Goal: Task Accomplishment & Management: Complete application form

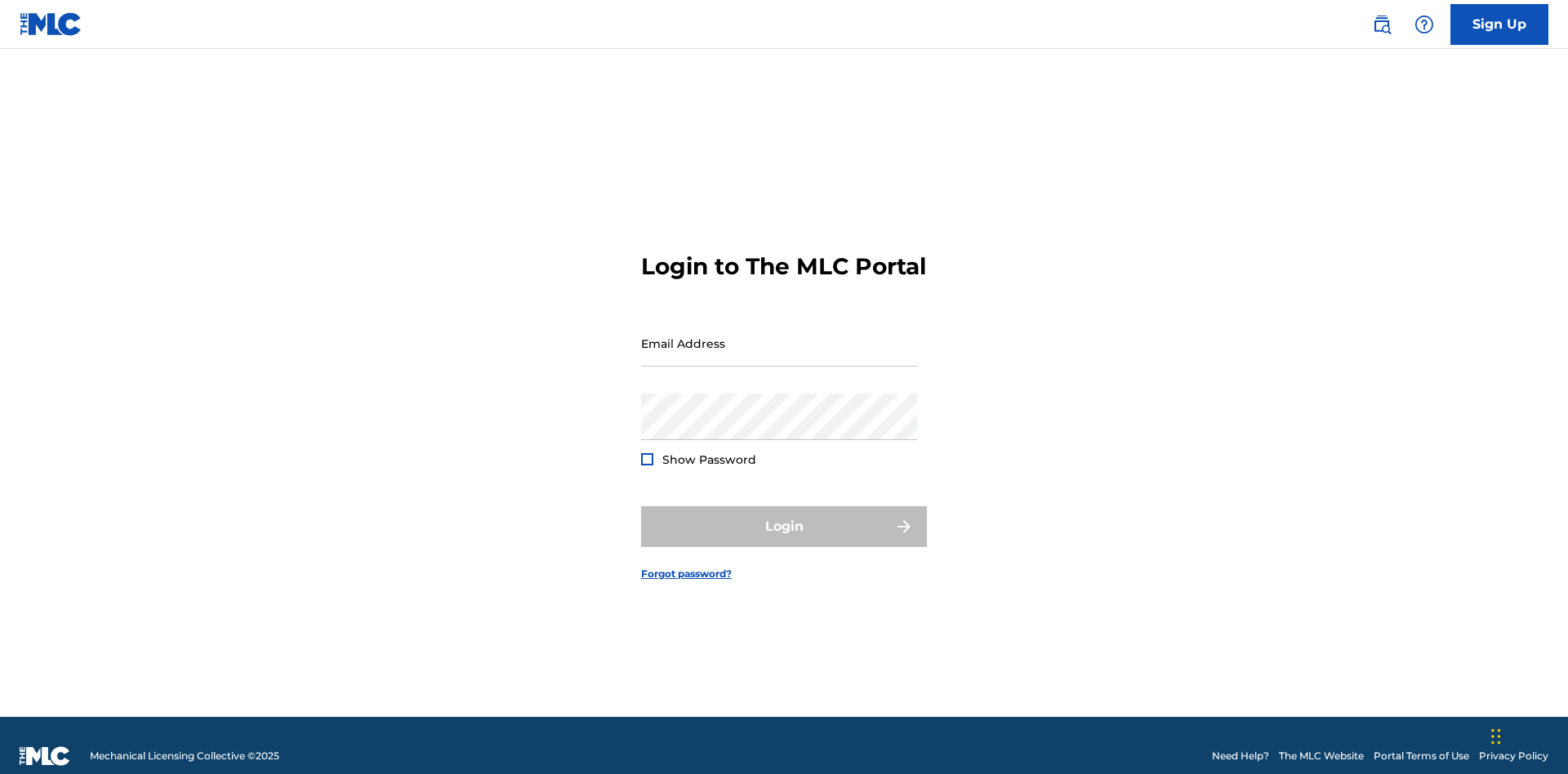
scroll to position [21, 0]
click at [1499, 24] on link "Sign Up" at bounding box center [1499, 24] width 98 height 41
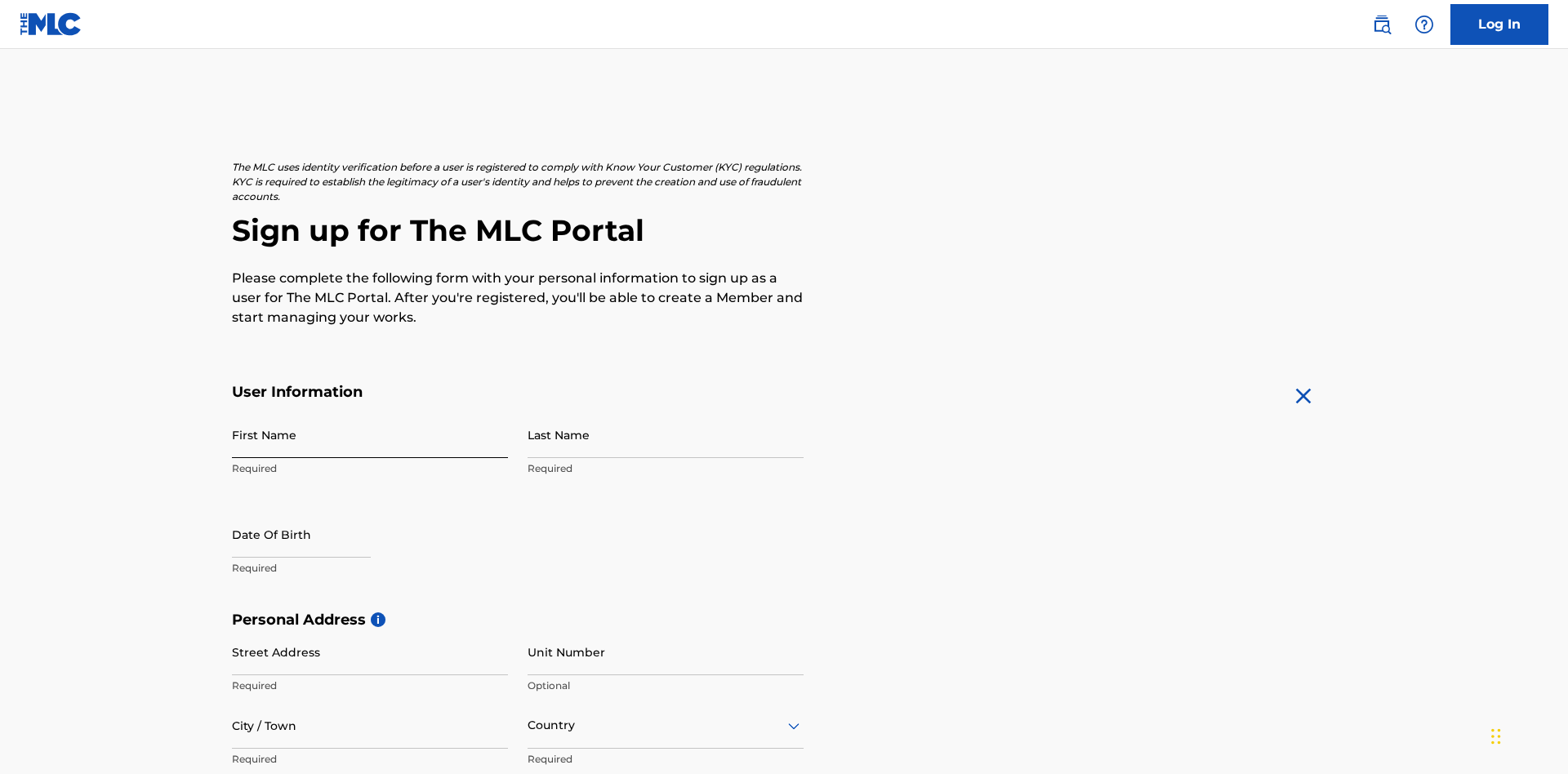
click at [370, 411] on input "First Name" at bounding box center [370, 434] width 276 height 46
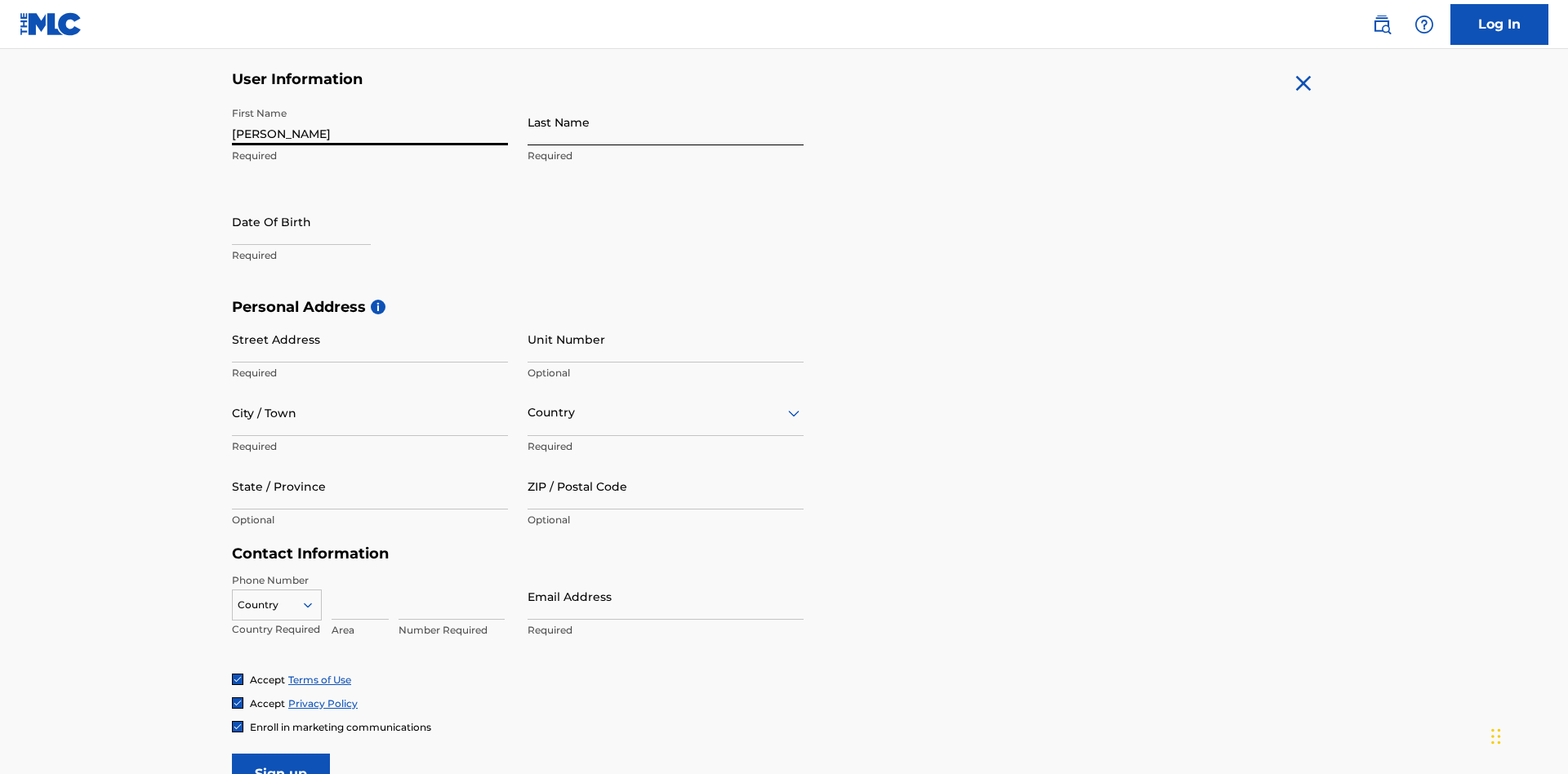
type input "[PERSON_NAME]"
click at [666, 122] on input "Last Name" at bounding box center [666, 121] width 276 height 46
type input "Ribble"
click at [315, 199] on input "text" at bounding box center [301, 221] width 139 height 46
select select "8"
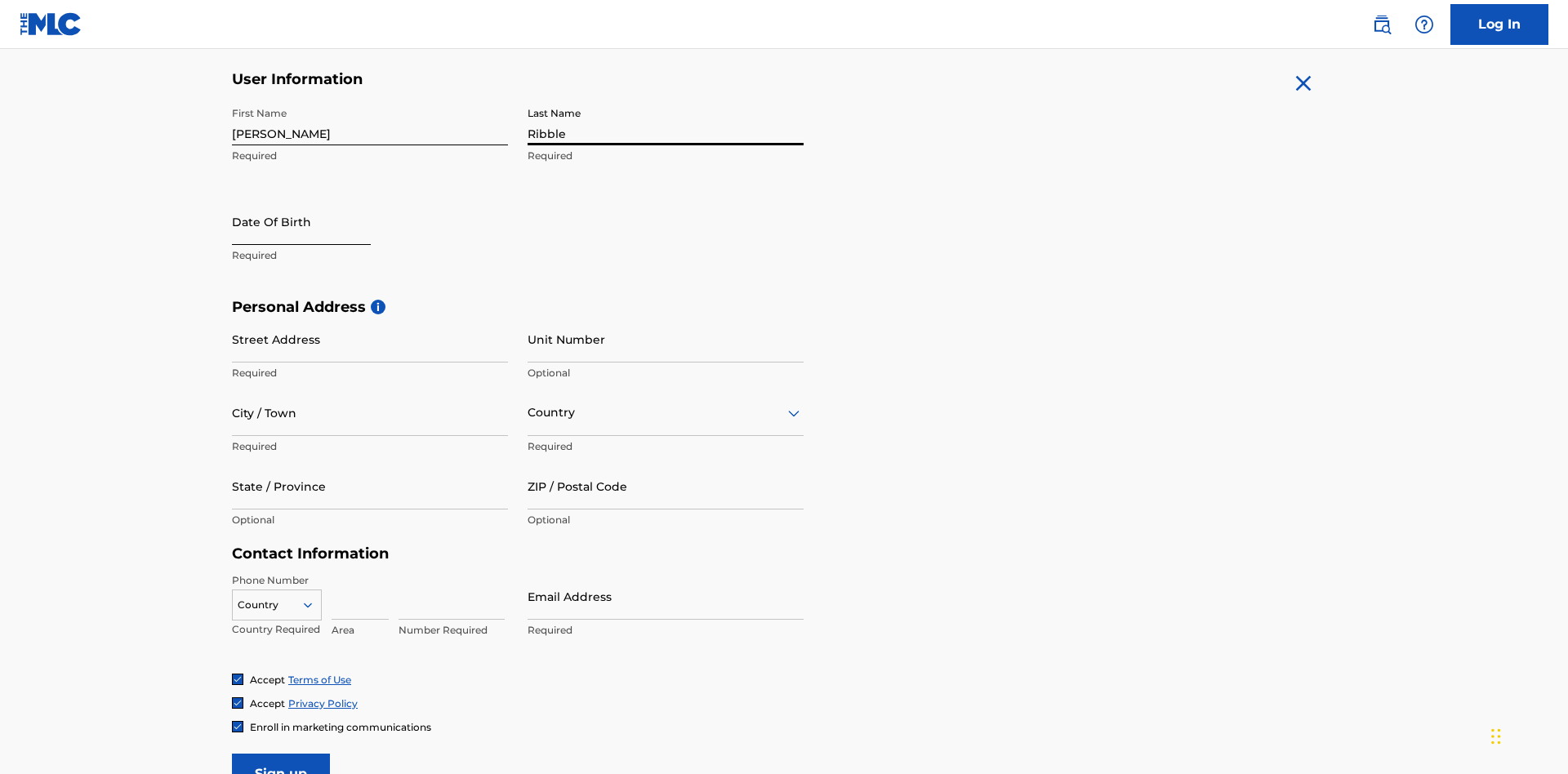
select select "2025"
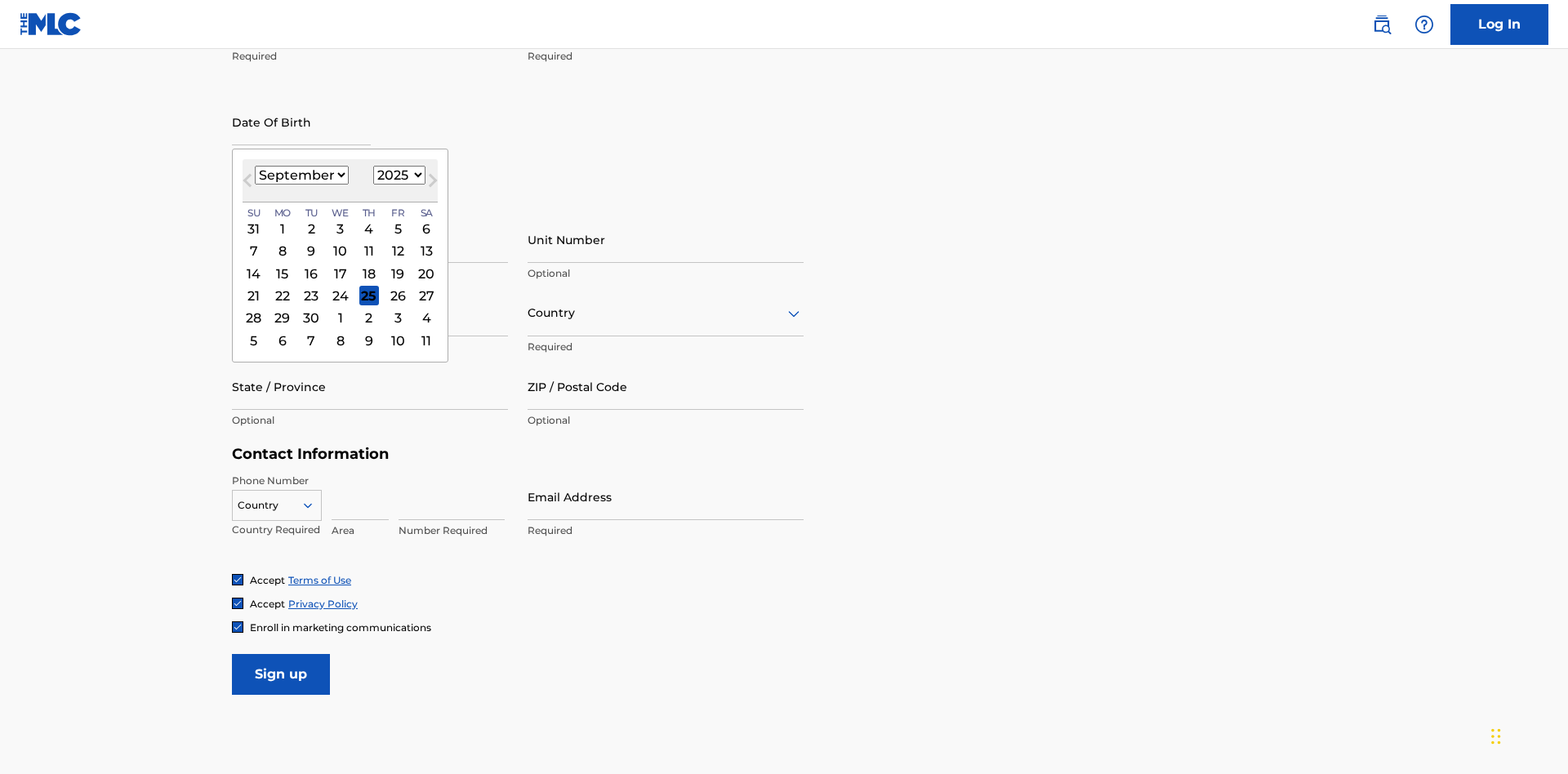
click at [300, 175] on select "January February March April May June July August September October November De…" at bounding box center [302, 175] width 94 height 19
select select "0"
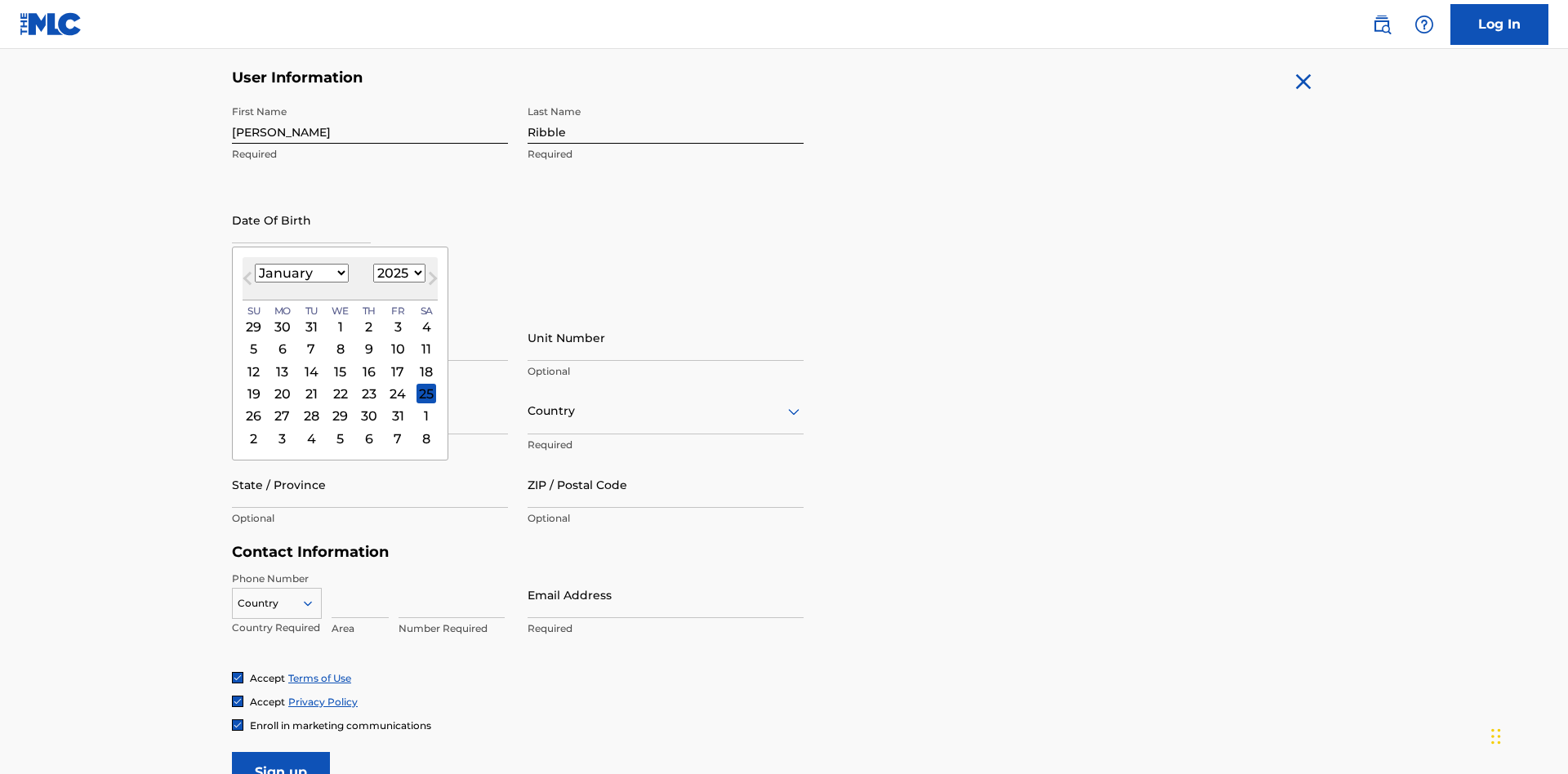
click at [397, 273] on select "1900 1901 1902 1903 1904 1905 1906 1907 1908 1909 1910 1911 1912 1913 1914 1915…" at bounding box center [399, 273] width 52 height 19
select select "1985"
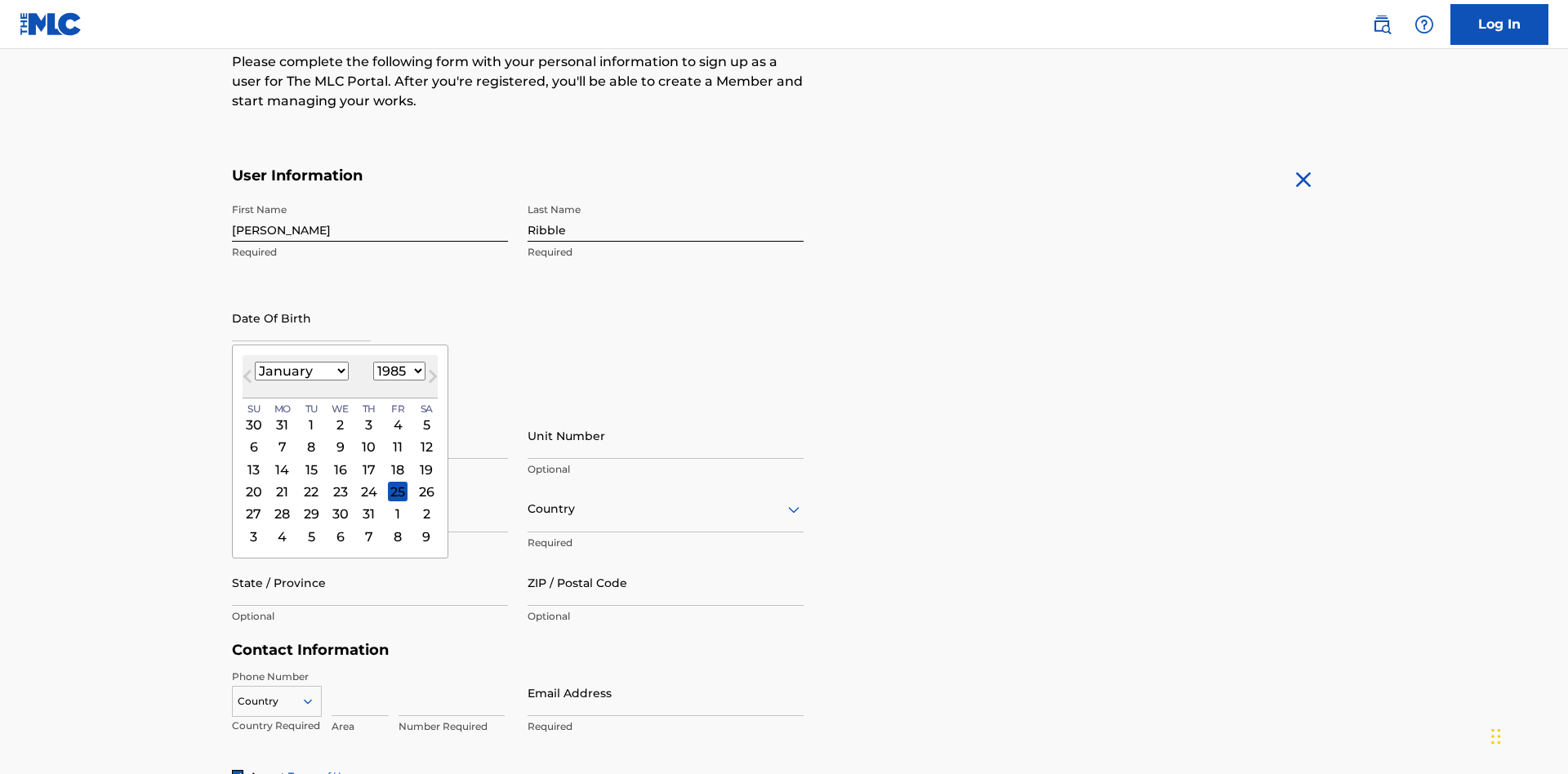
click at [397, 370] on select "1900 1901 1902 1903 1904 1905 1906 1907 1908 1909 1910 1911 1912 1913 1914 1915…" at bounding box center [399, 371] width 52 height 19
click at [311, 437] on div "8" at bounding box center [311, 447] width 19 height 19
type input "January 8 1985"
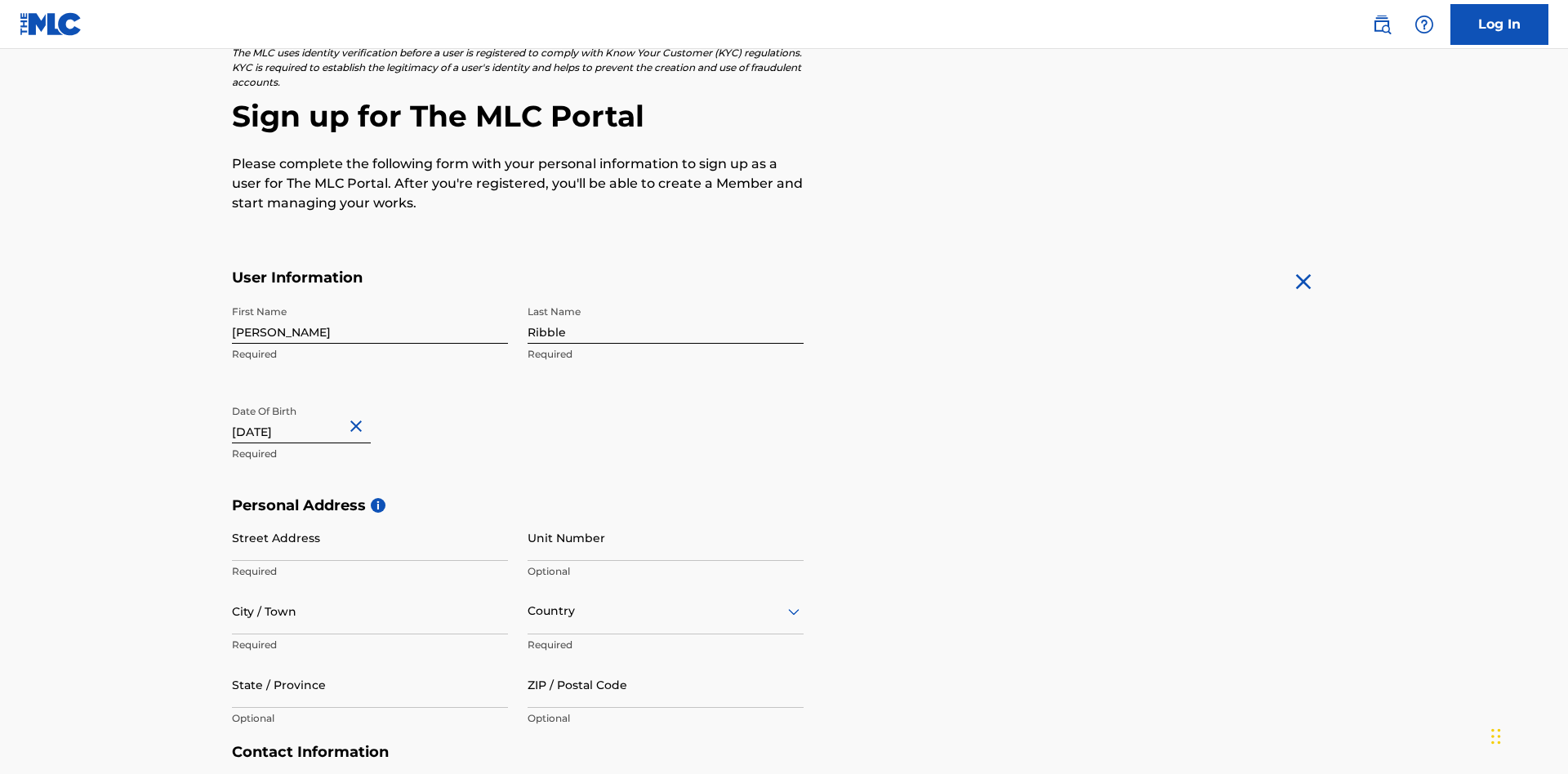
scroll to position [503, 0]
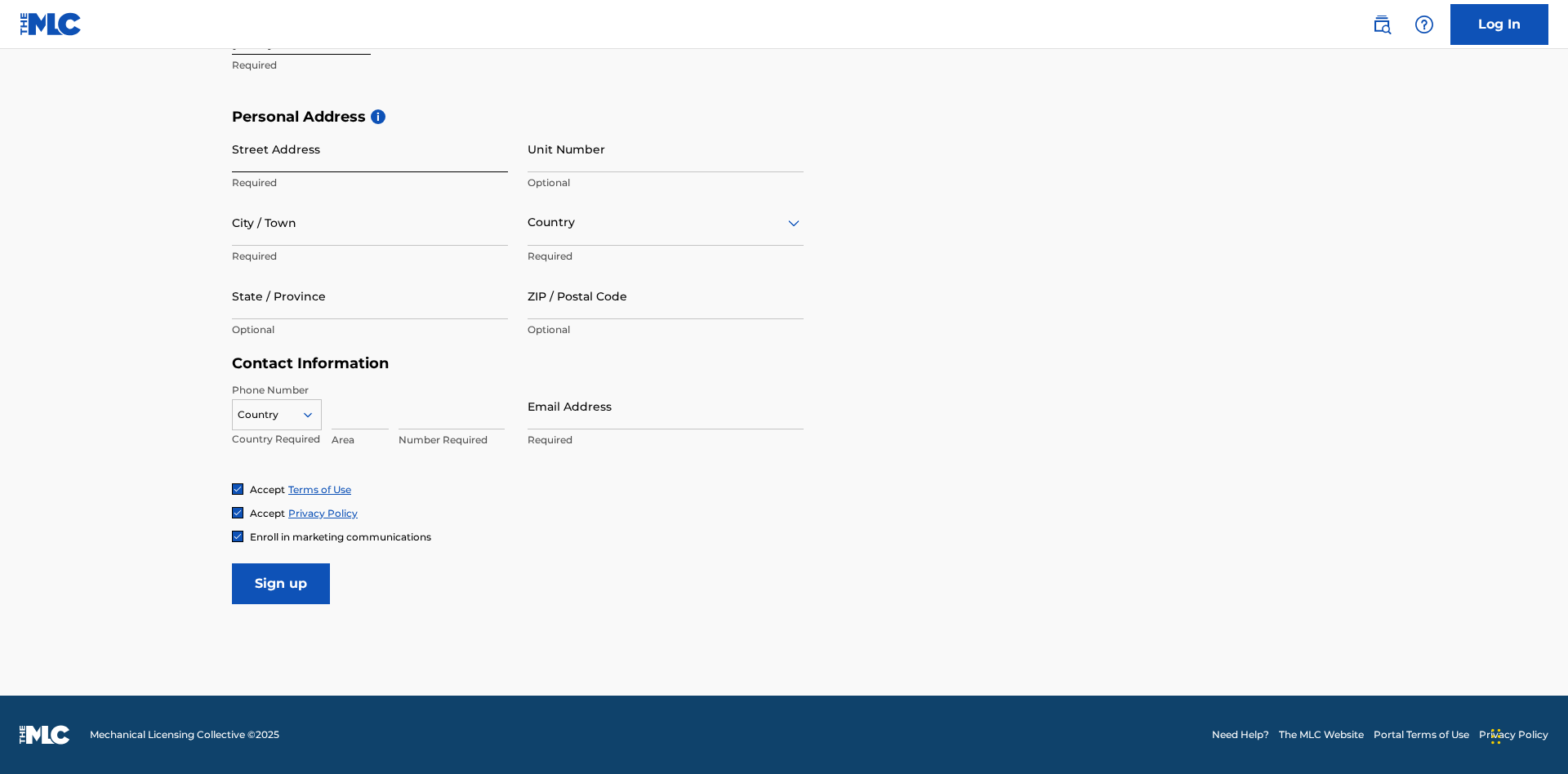
click at [370, 149] on input "Street Address" at bounding box center [370, 148] width 276 height 46
type input "9909 Elks Run Rd"
click at [370, 222] on input "City / Town" at bounding box center [370, 222] width 276 height 46
type input "Roseville"
click at [529, 222] on input "text" at bounding box center [529, 222] width 3 height 17
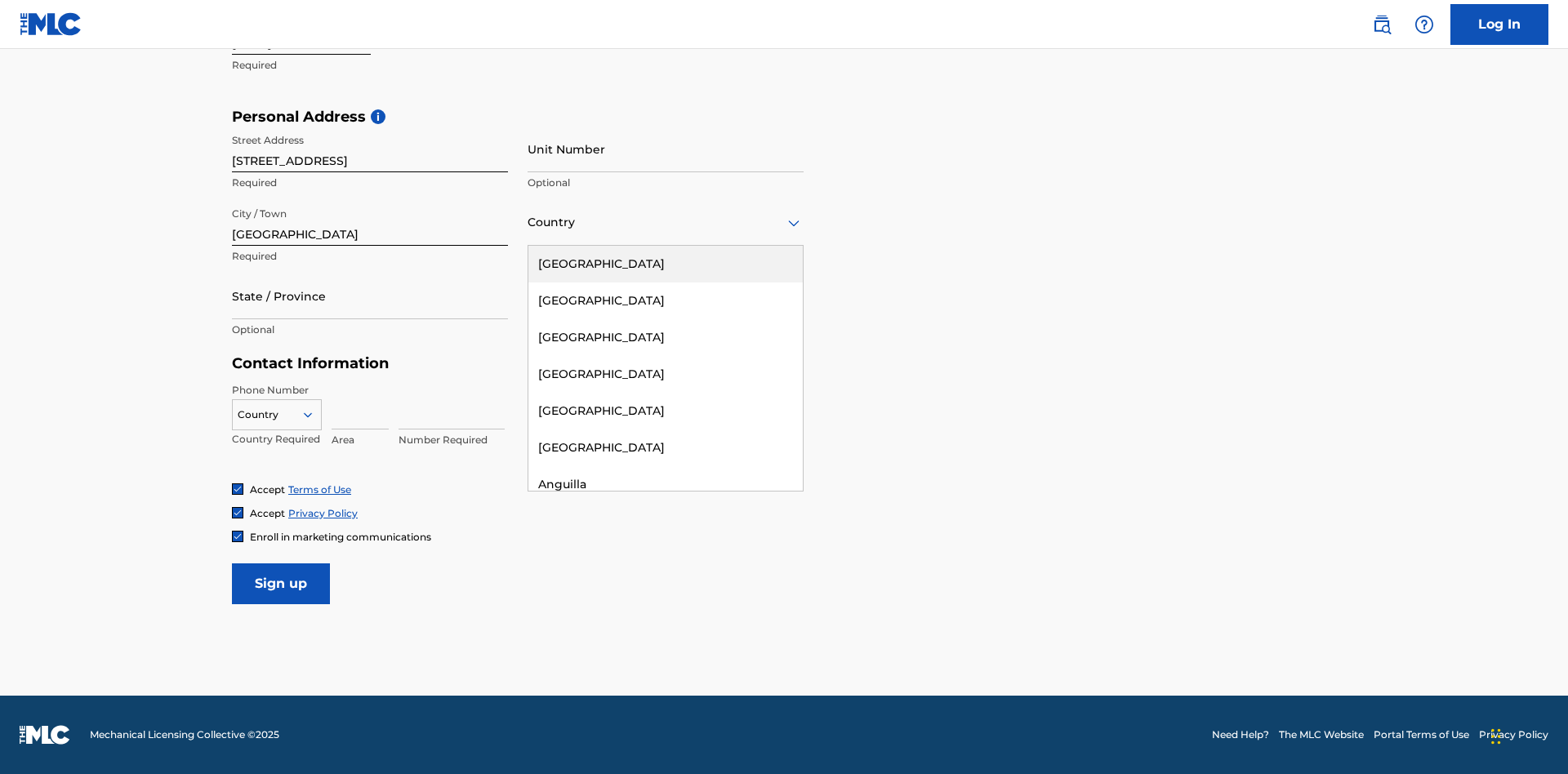
click at [666, 263] on div "United States" at bounding box center [666, 264] width 274 height 37
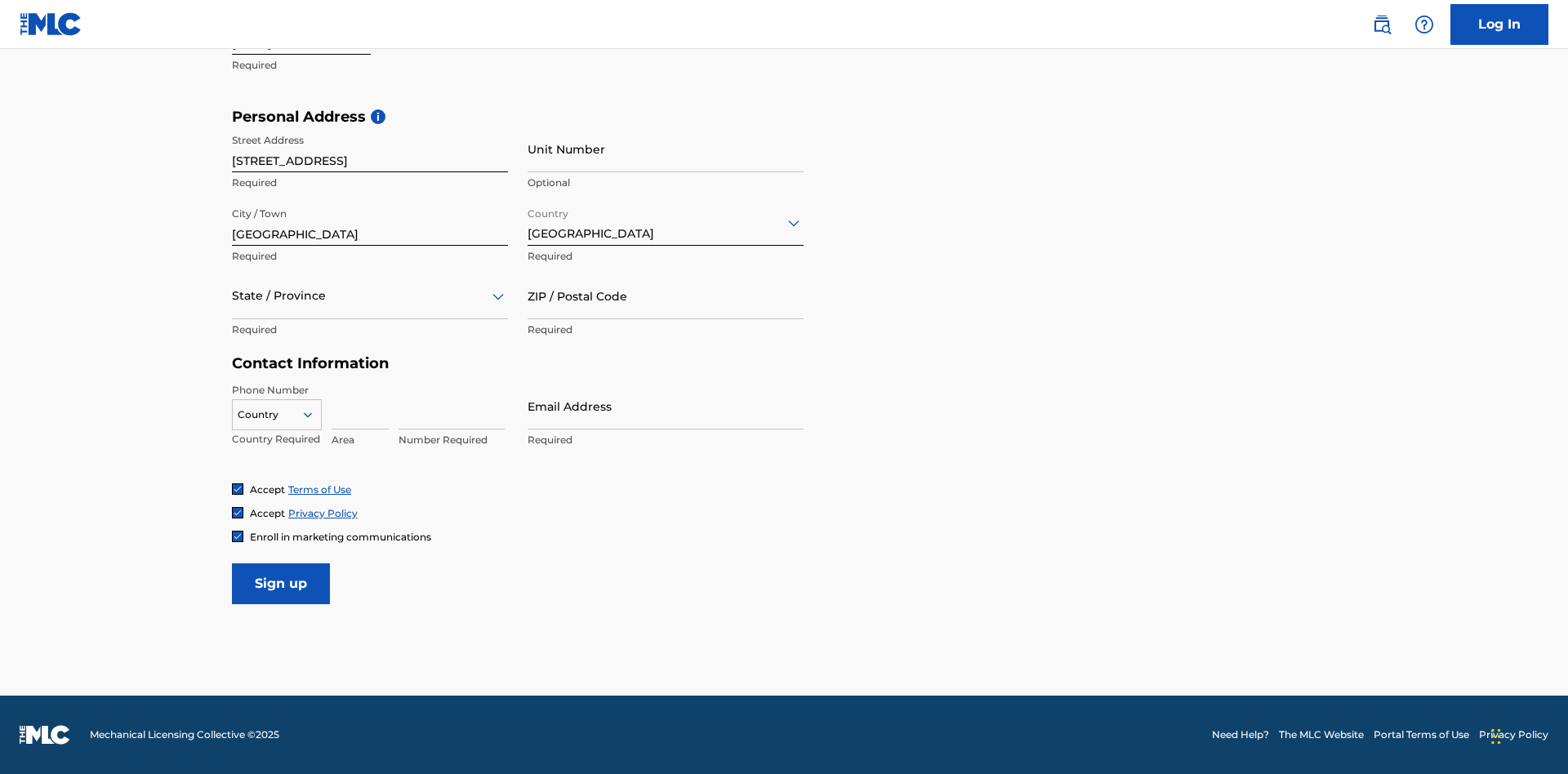
click at [370, 295] on div at bounding box center [370, 296] width 276 height 20
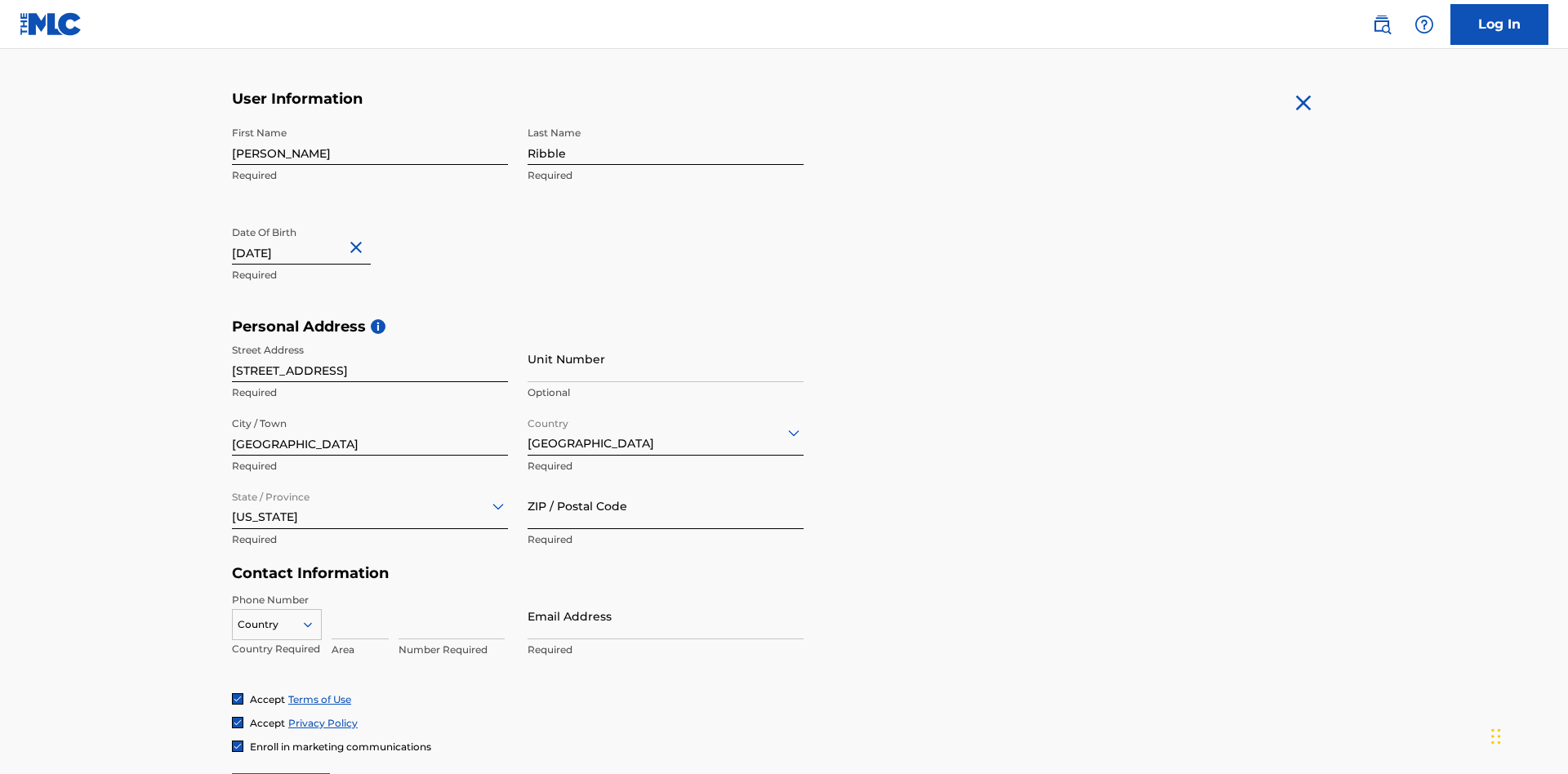
click at [666, 482] on input "ZIP / Postal Code" at bounding box center [666, 505] width 276 height 46
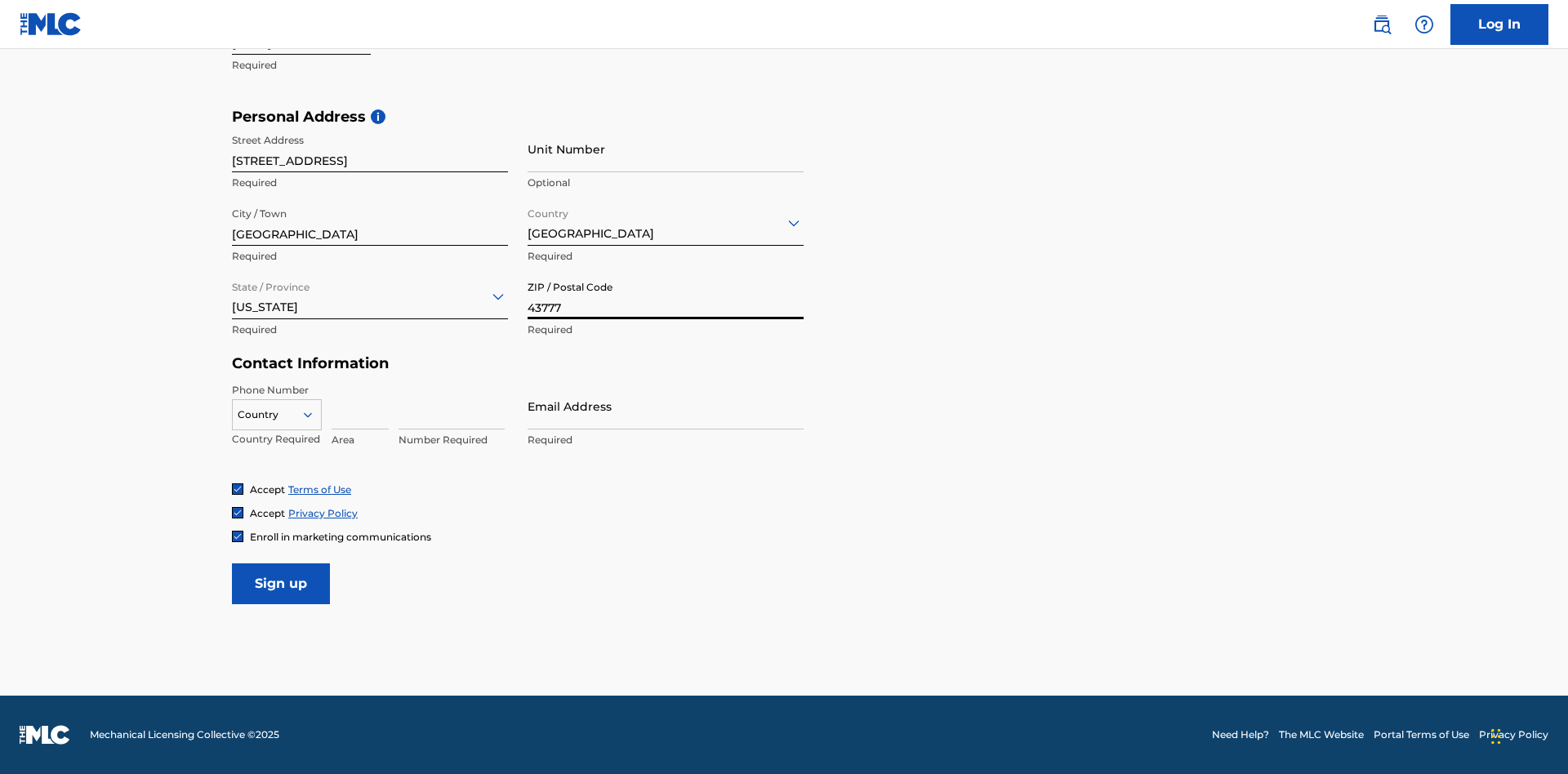
type input "43777"
click at [315, 414] on icon at bounding box center [307, 414] width 14 height 14
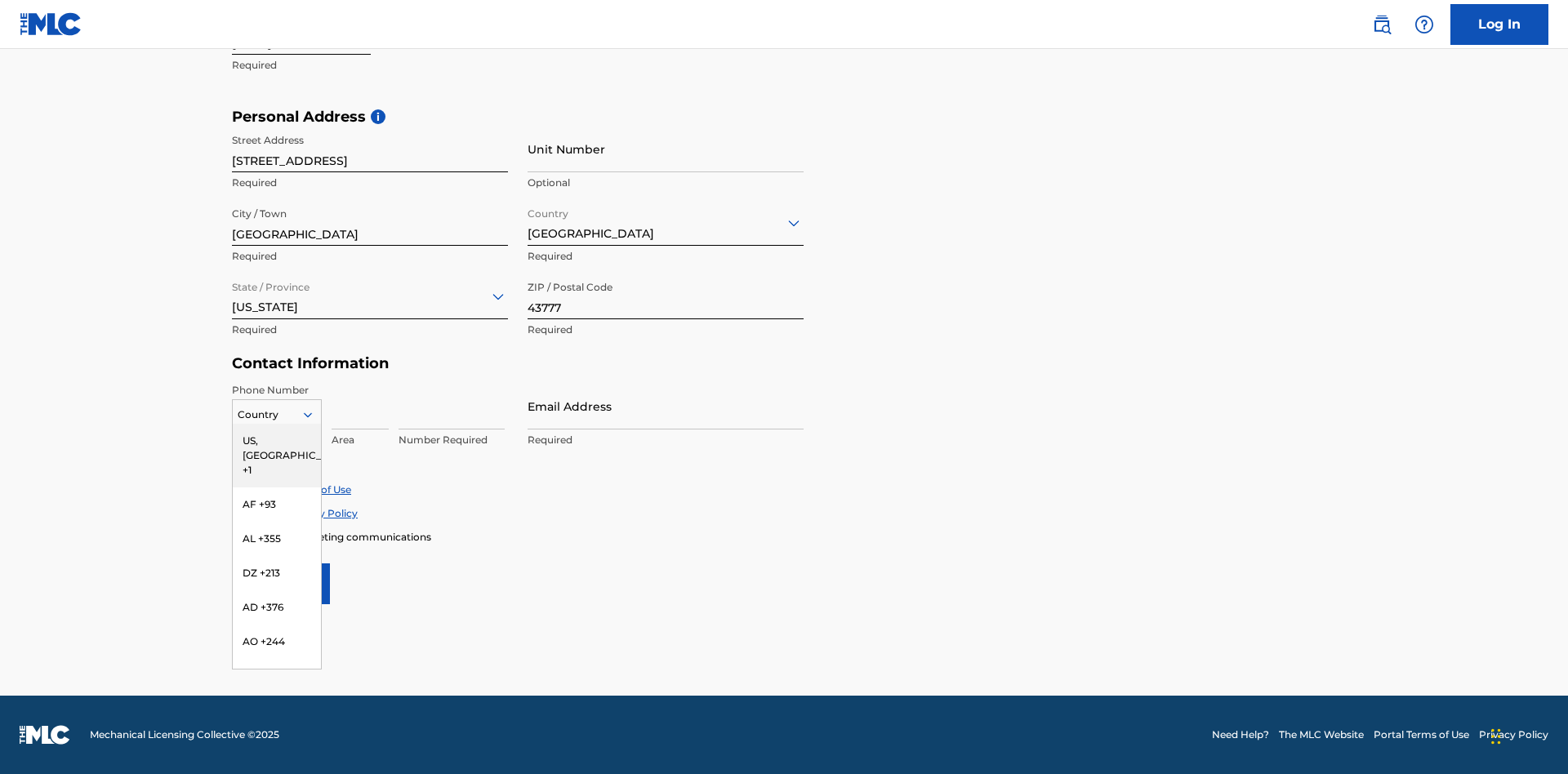
click at [277, 440] on div "US, CA +1" at bounding box center [277, 456] width 88 height 64
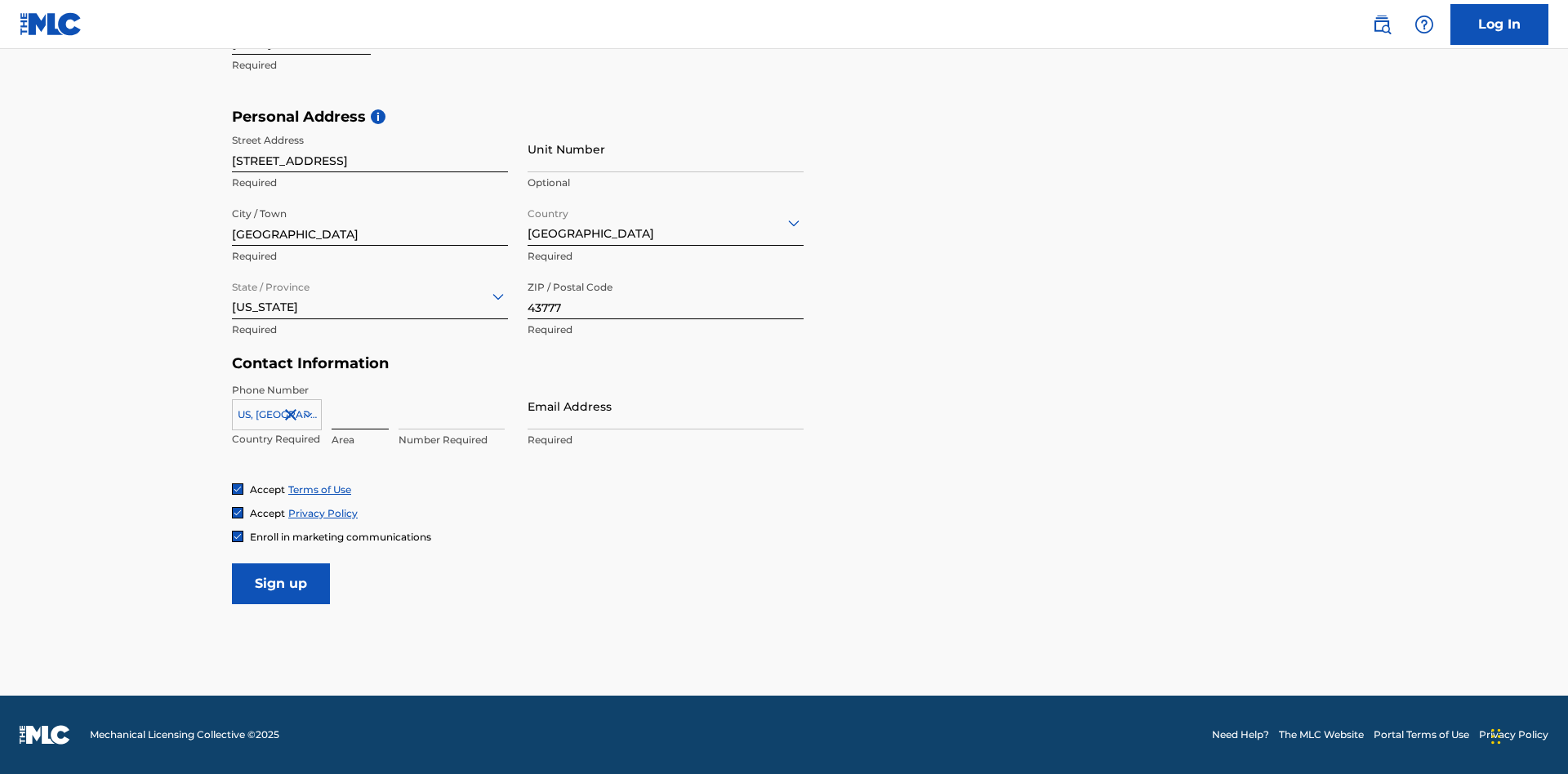
click at [360, 406] on input at bounding box center [360, 406] width 57 height 46
type input "740"
click at [452, 406] on input at bounding box center [451, 406] width 106 height 46
type input "8086351"
click at [666, 406] on input "Email Address" at bounding box center [666, 406] width 276 height 46
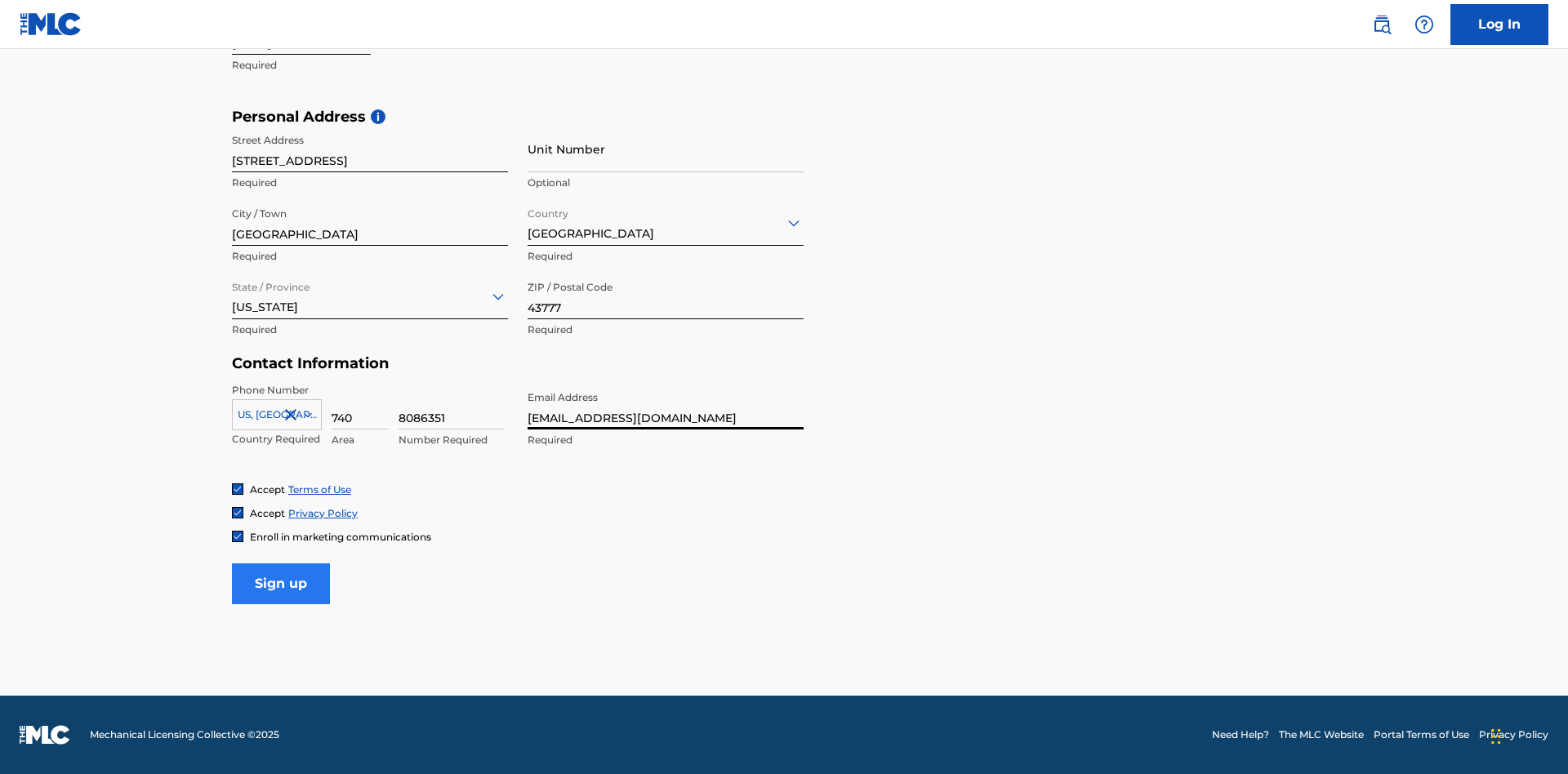
type input "[EMAIL_ADDRESS][DOMAIN_NAME]"
click at [281, 583] on input "Sign up" at bounding box center [281, 583] width 98 height 41
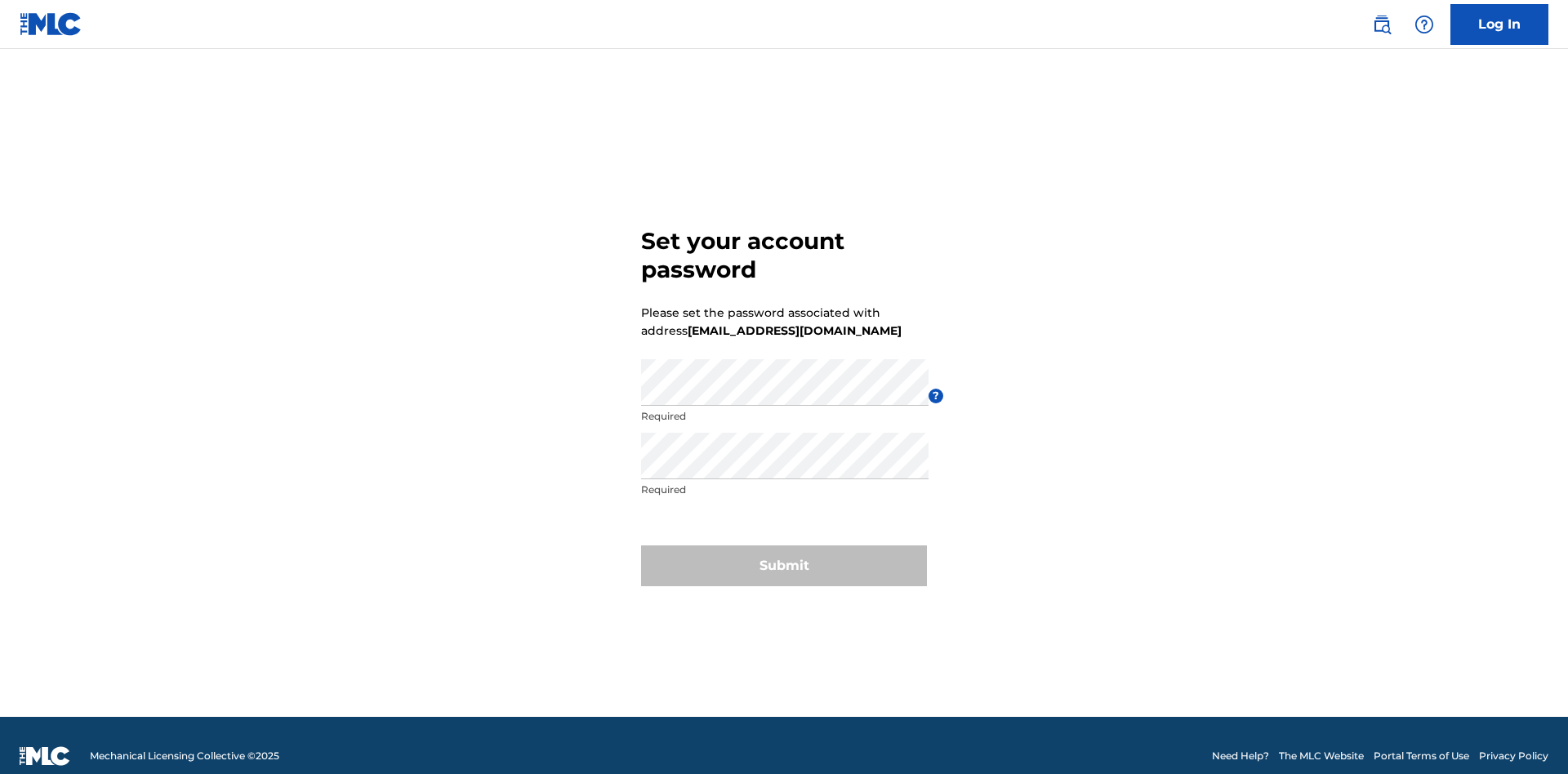
scroll to position [21, 0]
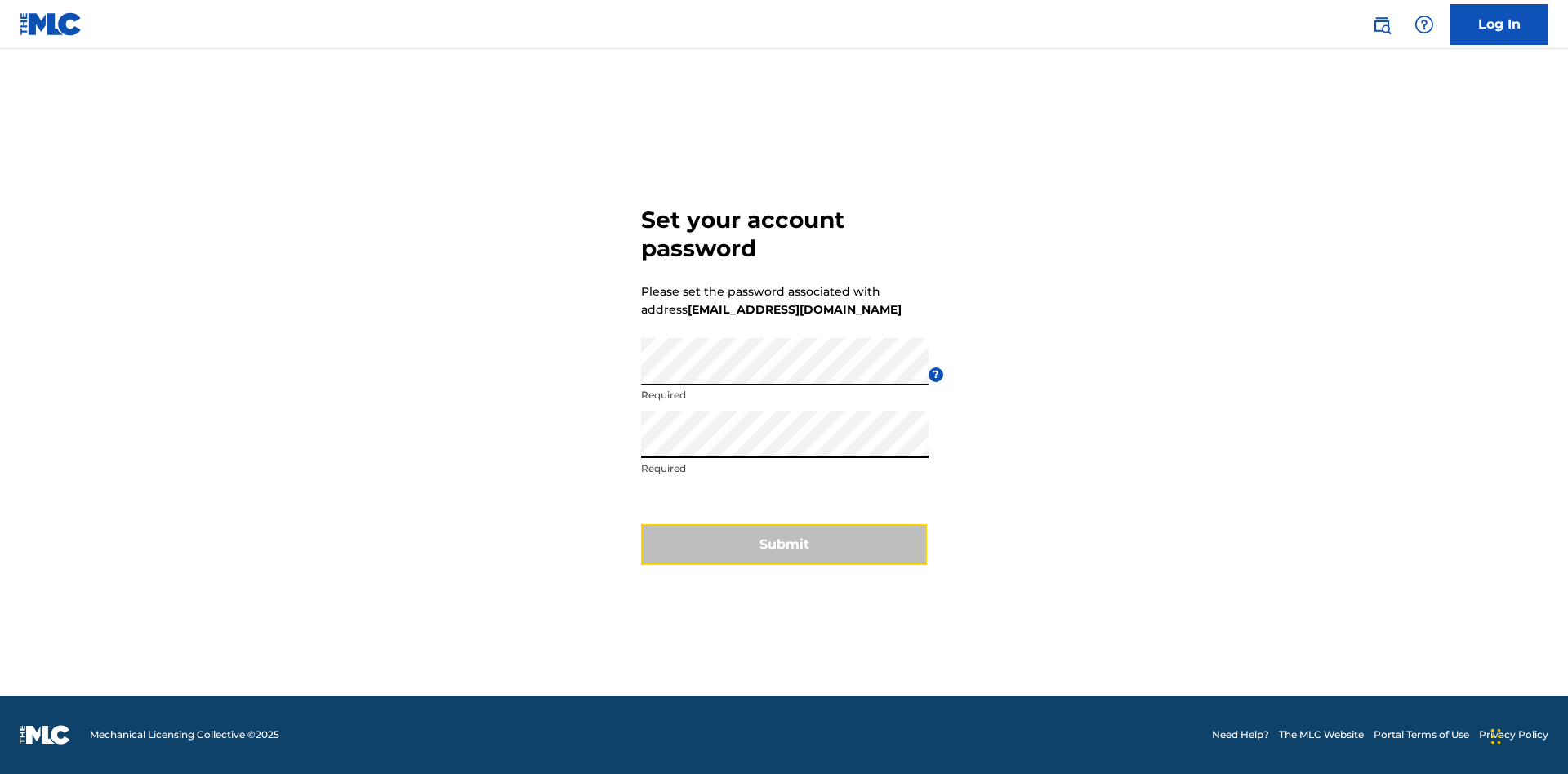
click at [784, 554] on button "Submit" at bounding box center [784, 544] width 286 height 41
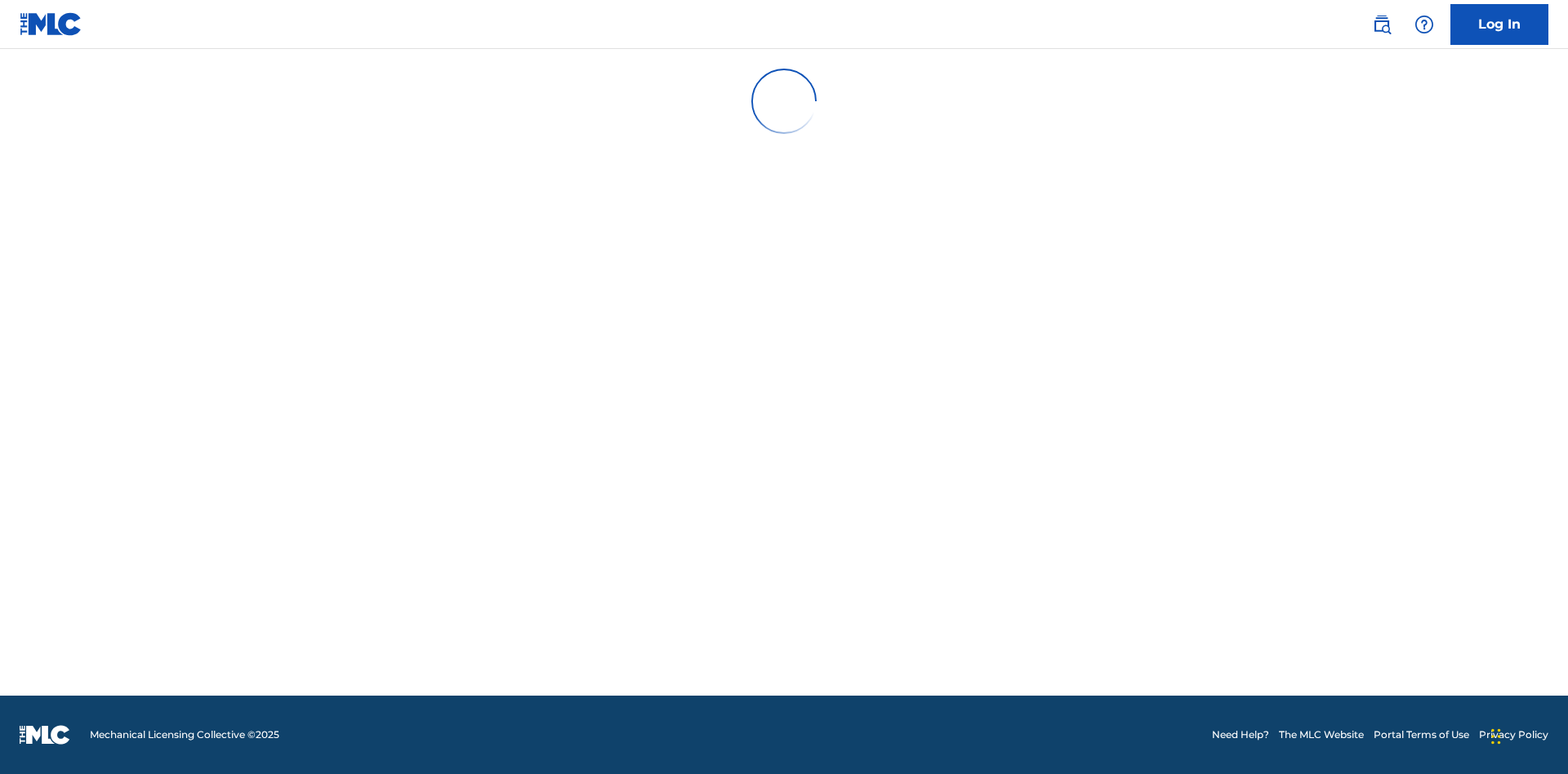
scroll to position [0, 0]
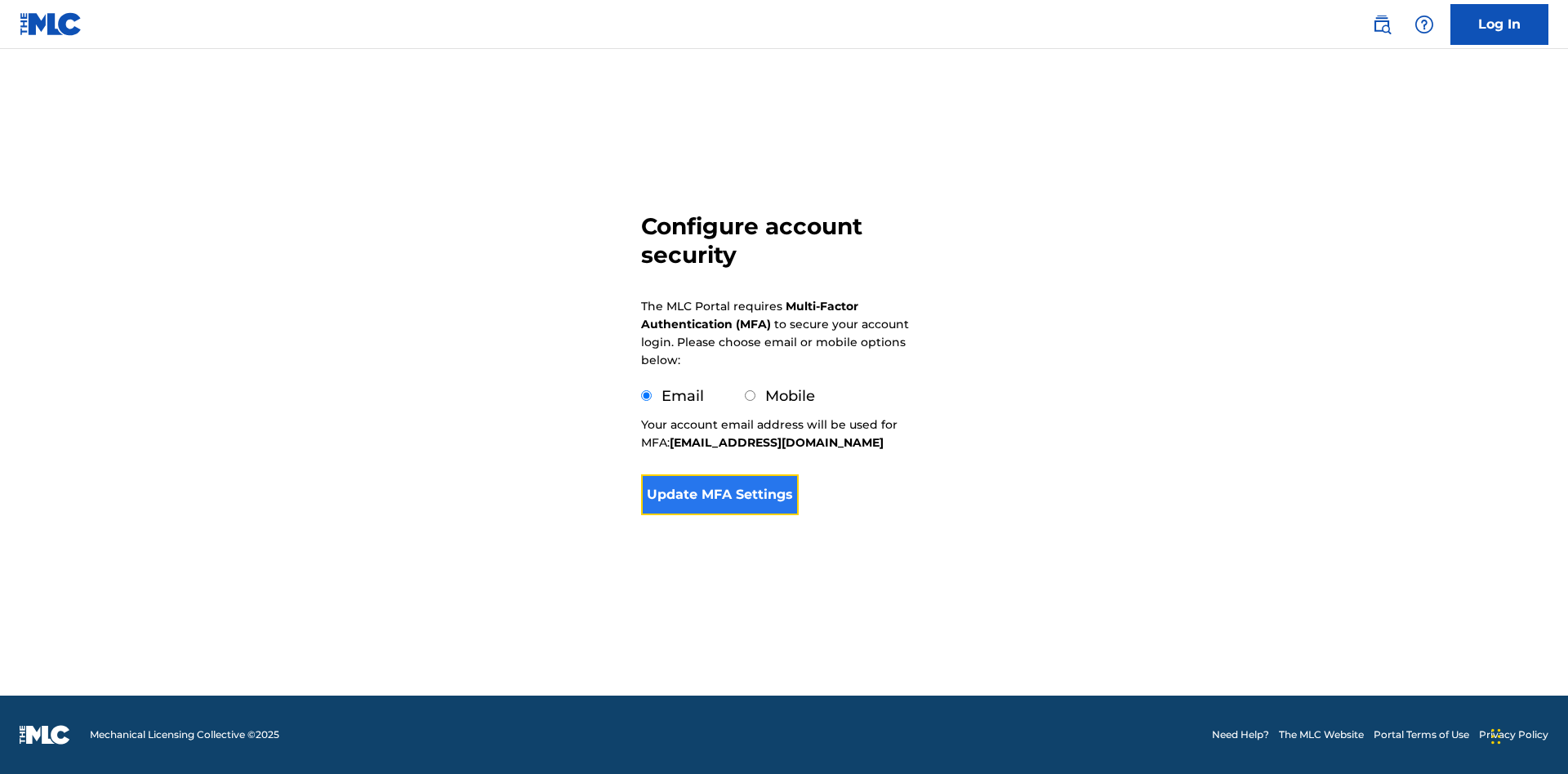
click at [720, 515] on button "Update MFA Settings" at bounding box center [720, 495] width 157 height 41
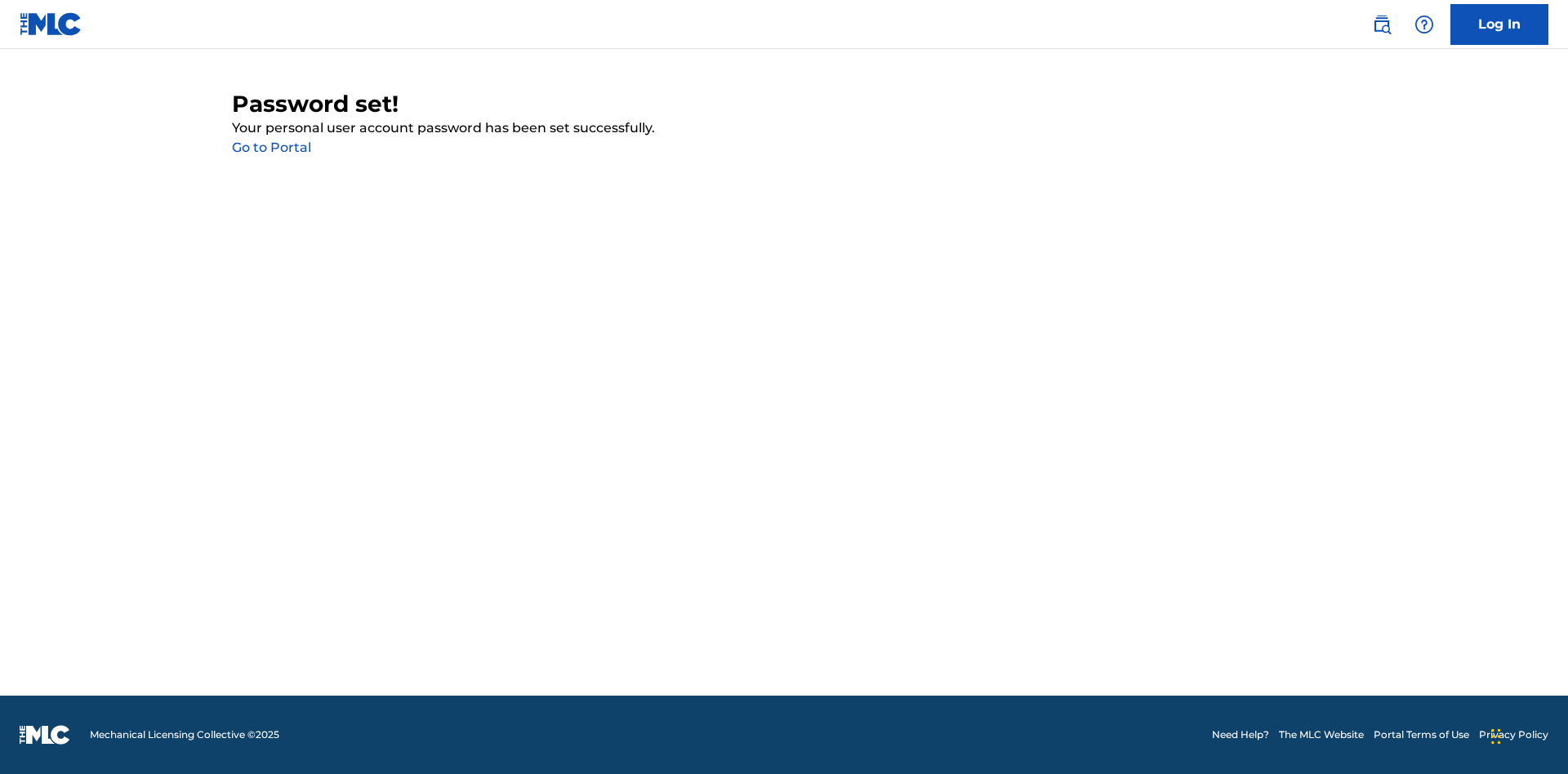
click at [271, 148] on link "Go to Portal" at bounding box center [272, 147] width 79 height 15
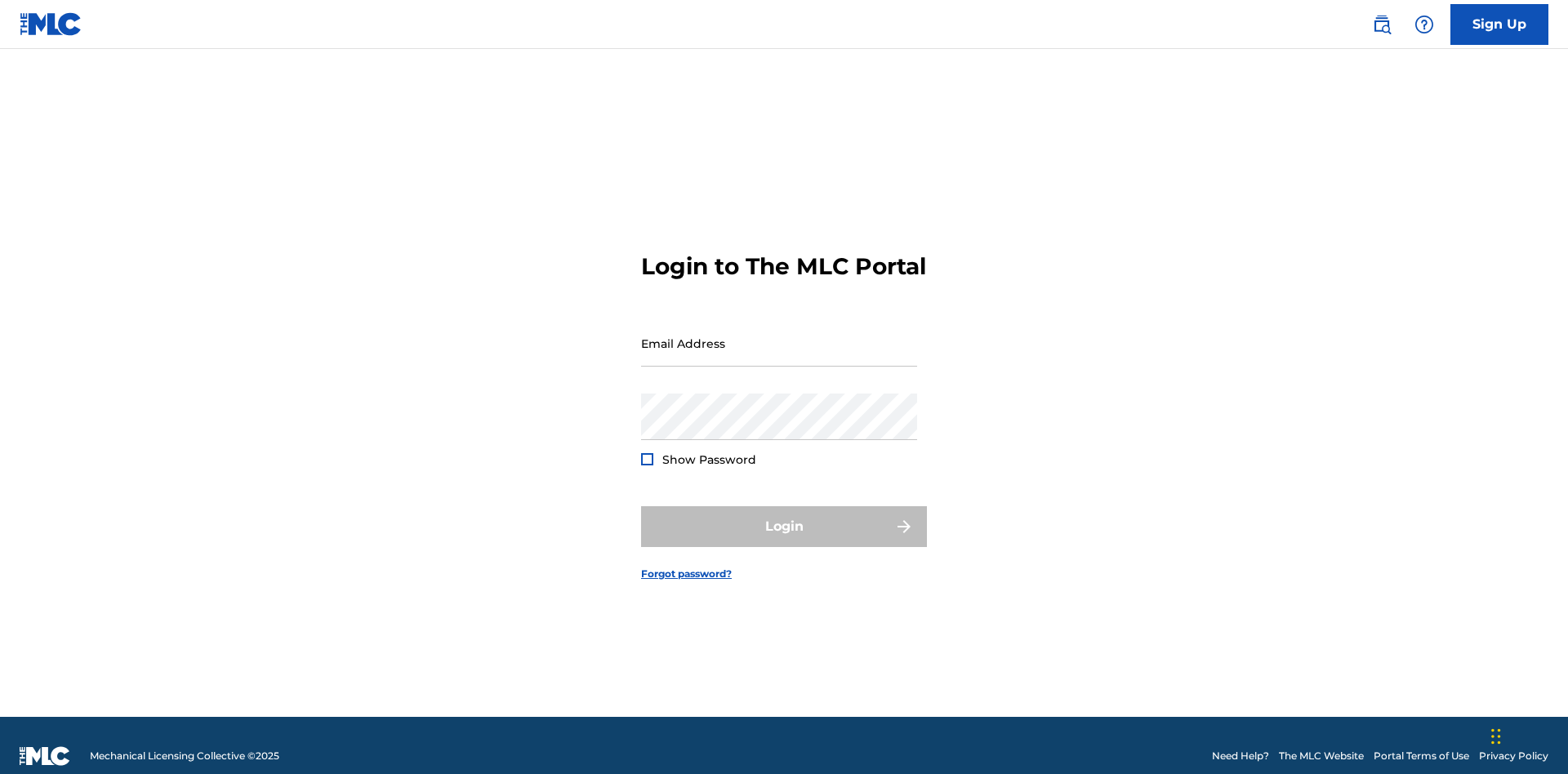
scroll to position [21, 0]
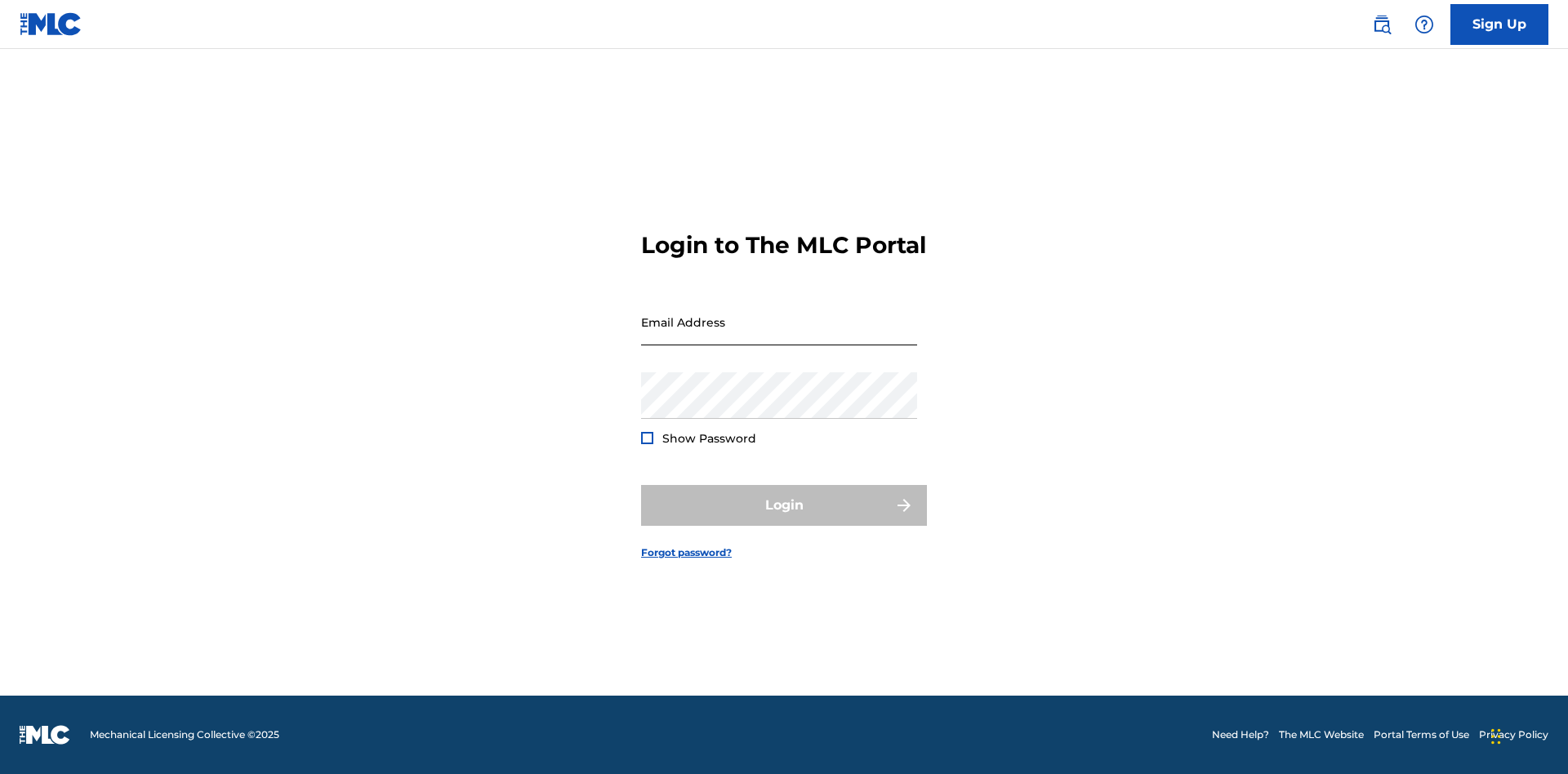
click at [779, 336] on input "Email Address" at bounding box center [779, 321] width 276 height 46
type input "[EMAIL_ADDRESS][DOMAIN_NAME]"
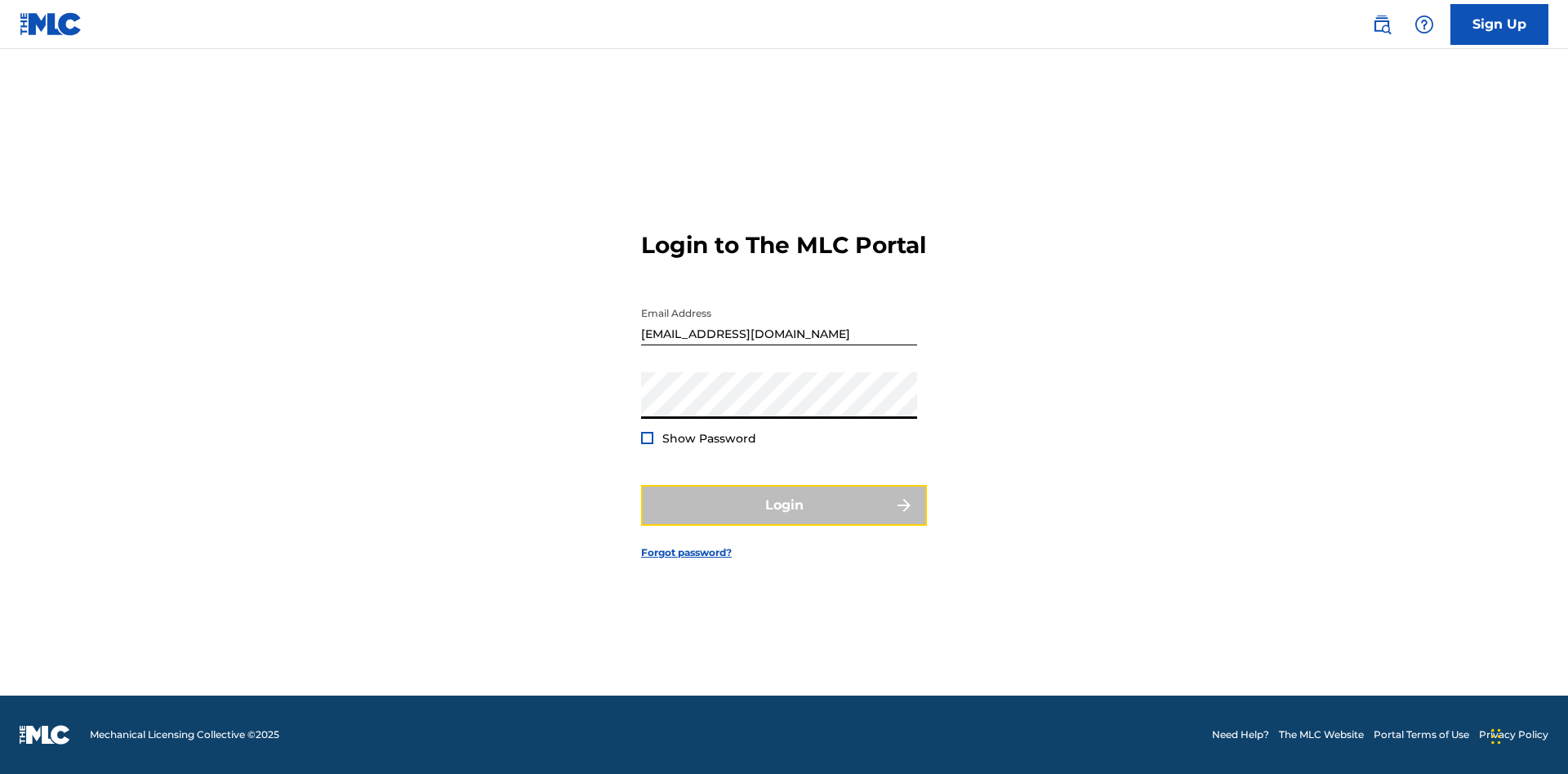
click at [784, 519] on button "Login" at bounding box center [784, 505] width 286 height 41
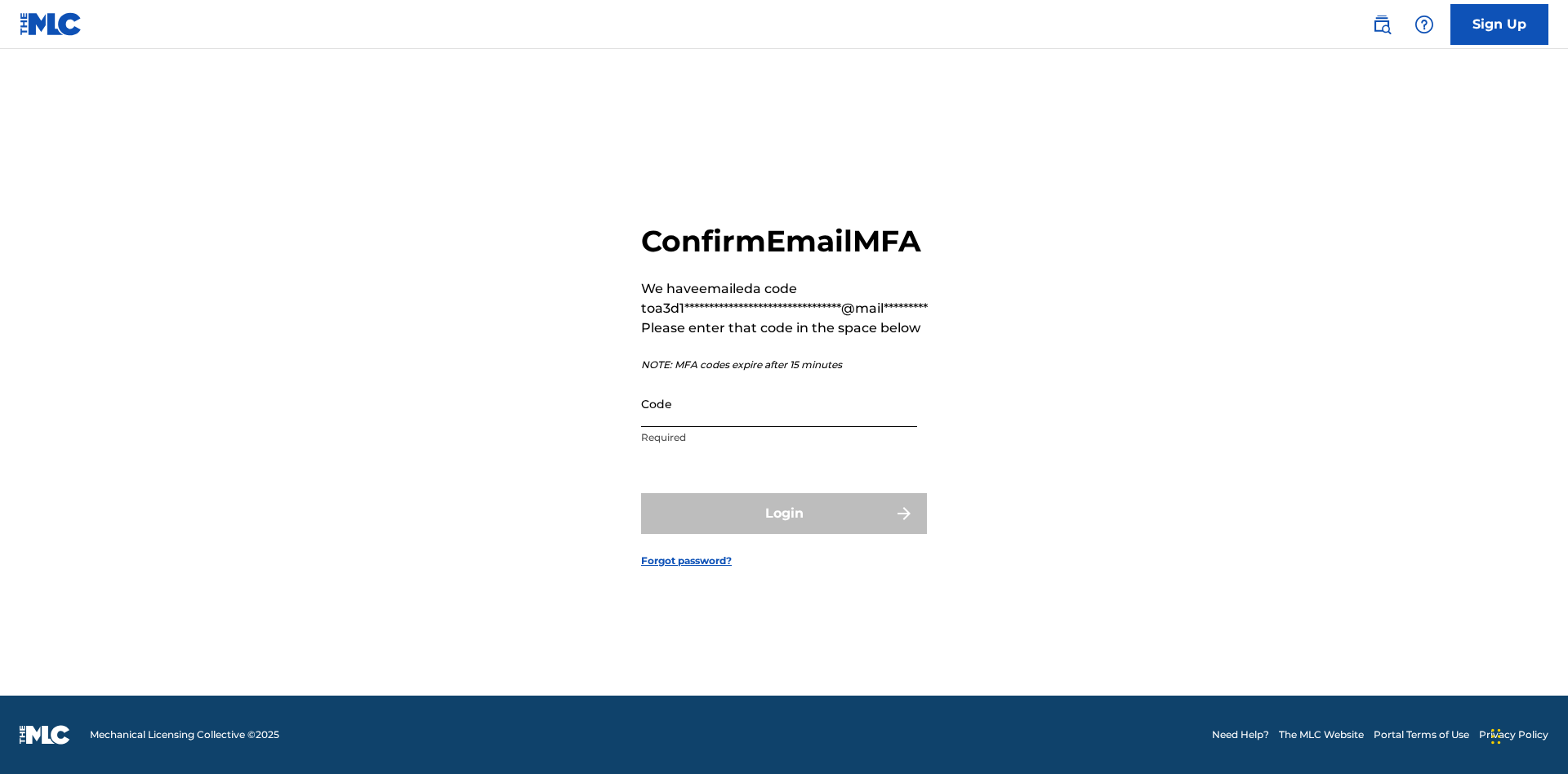
click at [779, 403] on input "Code" at bounding box center [779, 403] width 276 height 46
type input "988807"
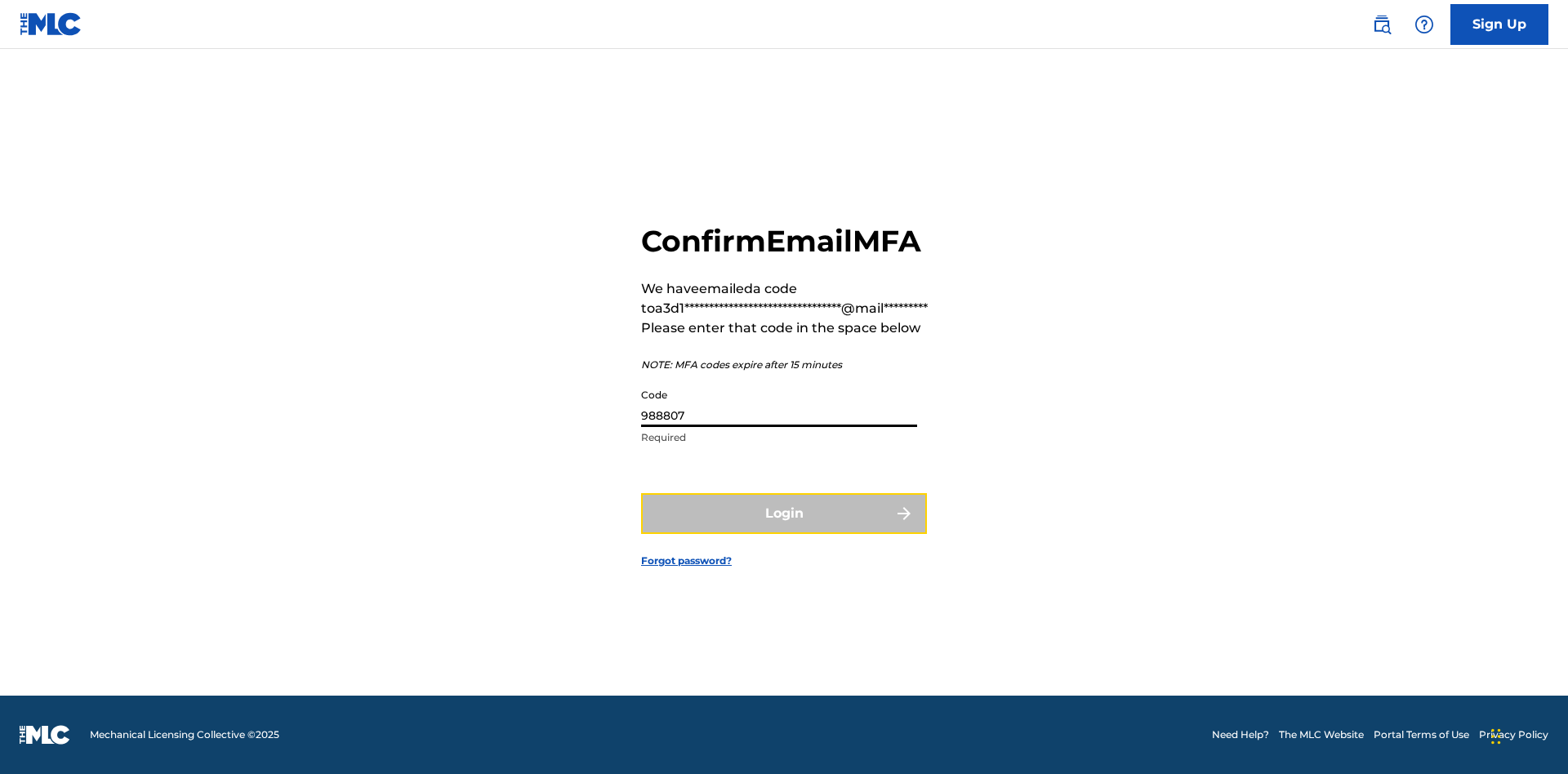
click at [784, 512] on button "Login" at bounding box center [784, 513] width 286 height 41
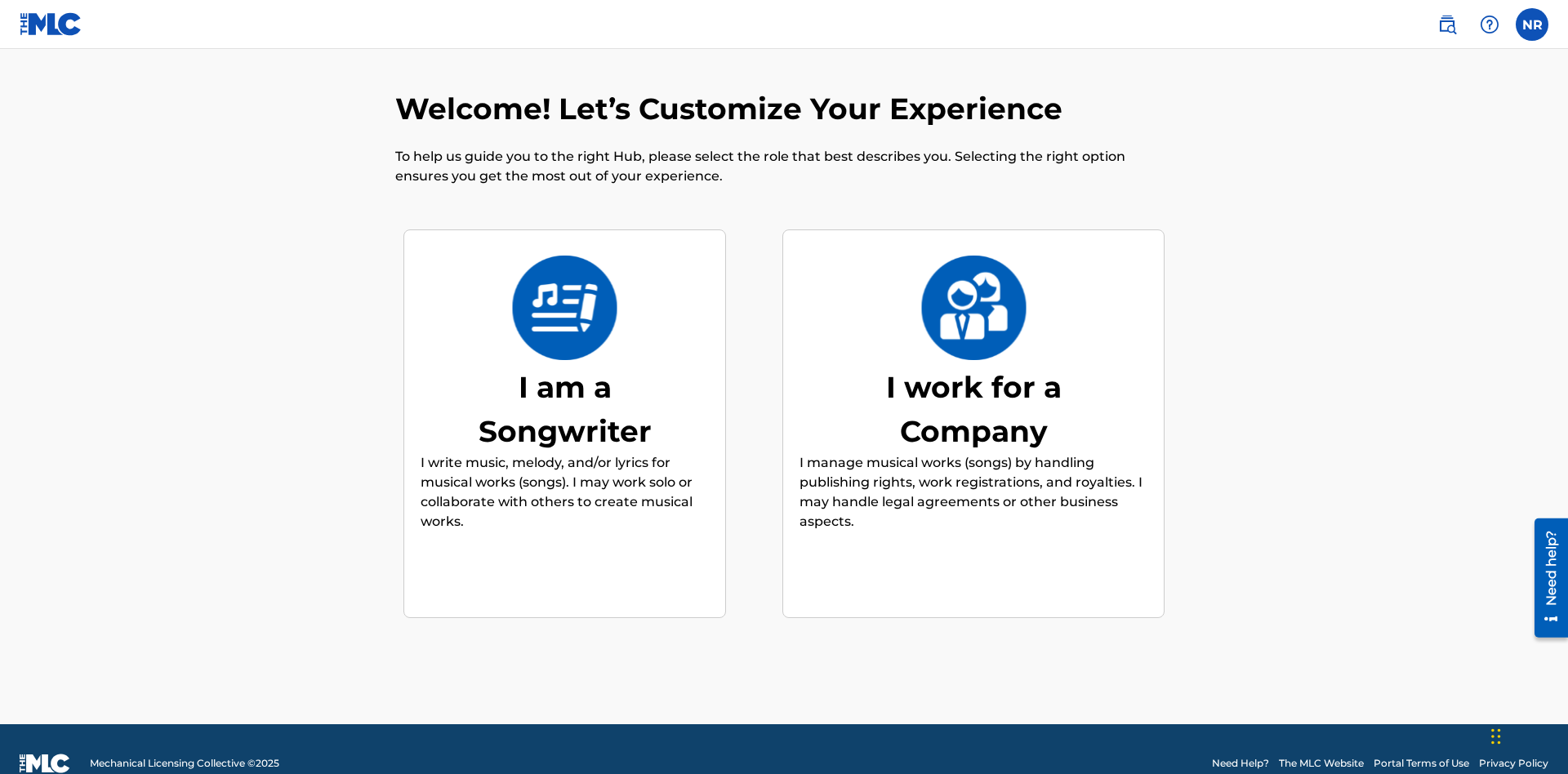
click at [564, 379] on div "I am a Songwriter" at bounding box center [565, 409] width 245 height 88
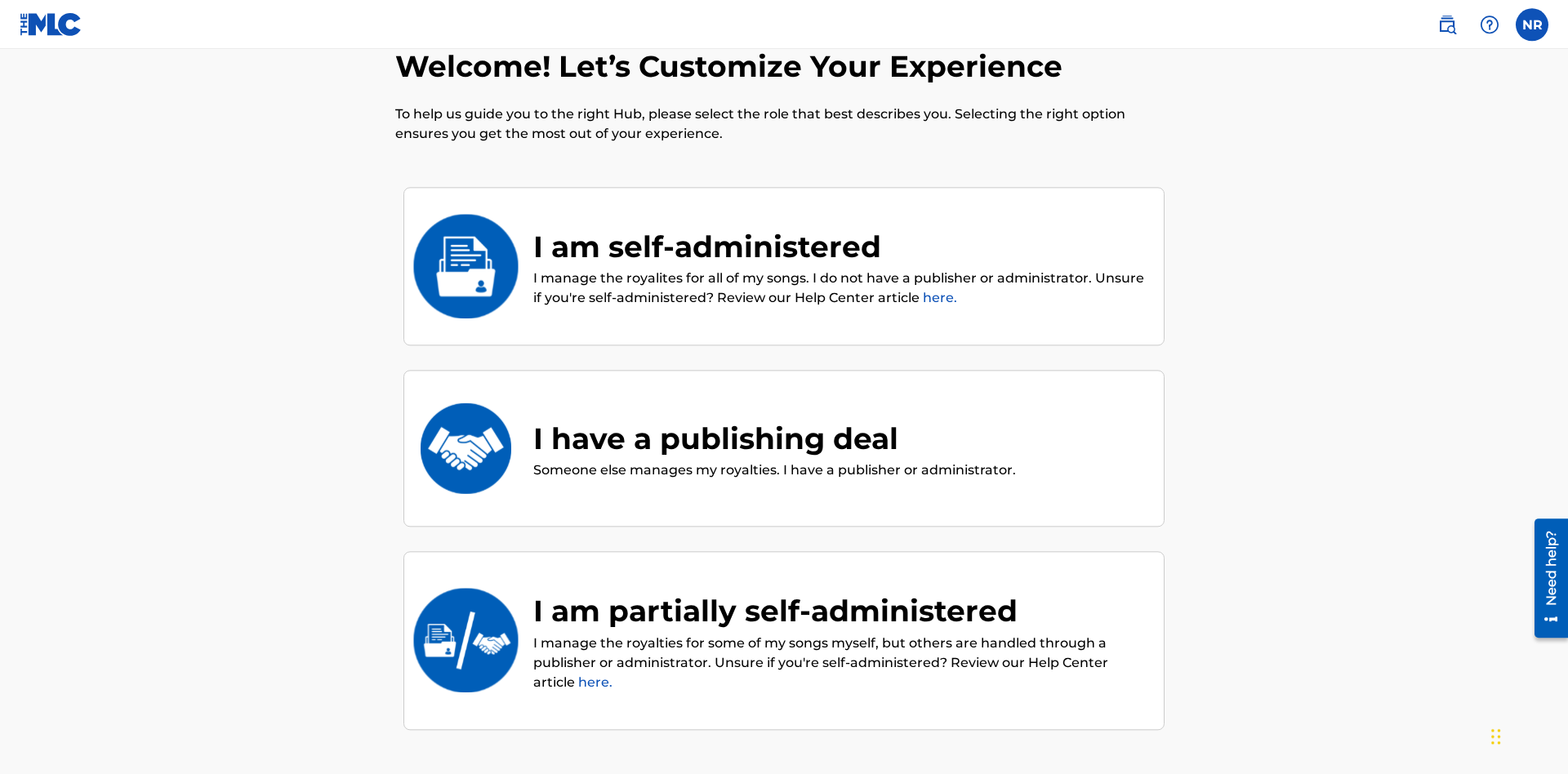
scroll to position [62, 0]
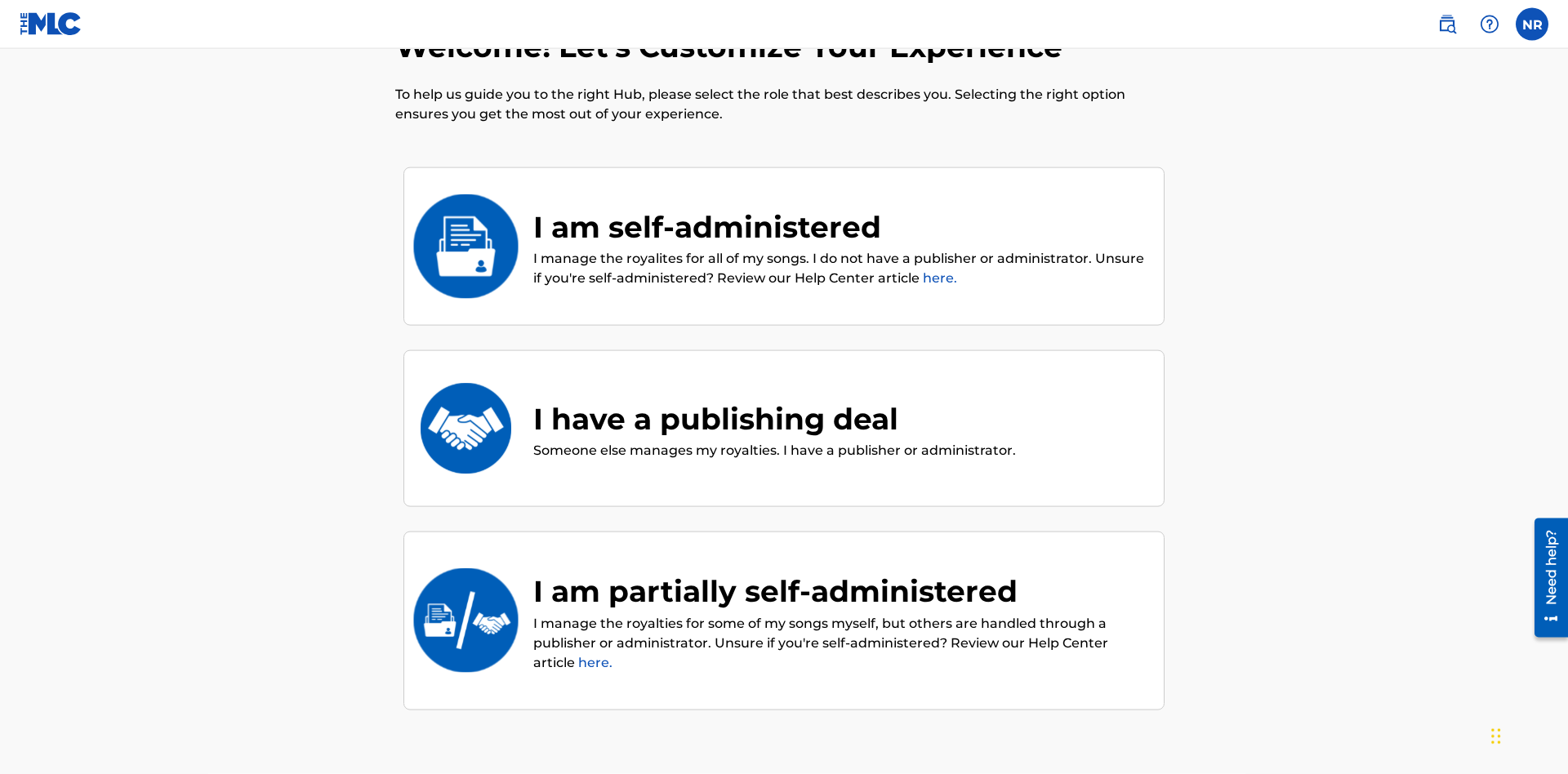
click at [773, 397] on div "I have a publishing deal" at bounding box center [774, 419] width 482 height 44
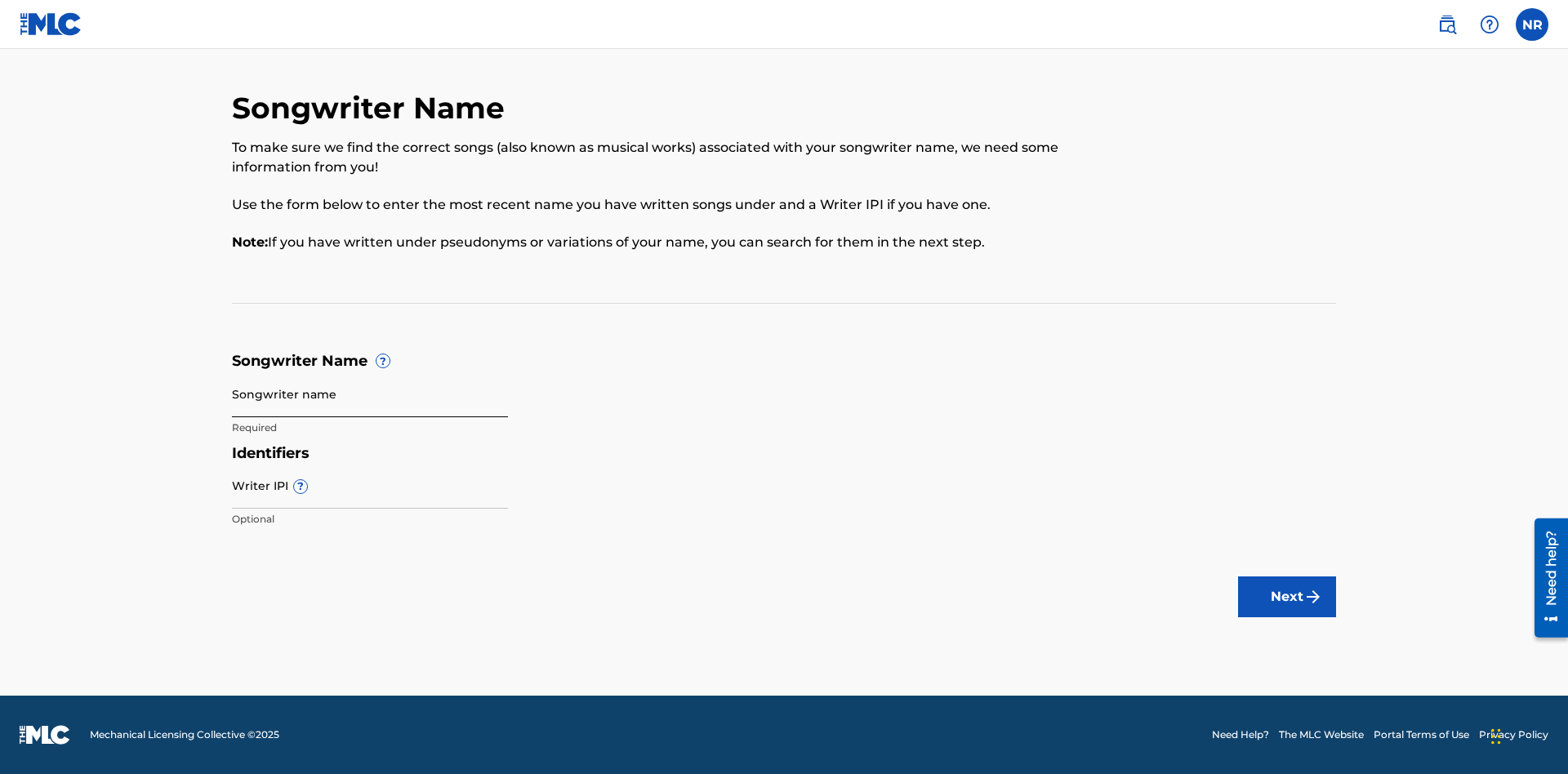
click at [370, 394] on input "Songwriter name" at bounding box center [370, 393] width 276 height 46
type input "1iFAdXbZuHrSVaI0WIlFkJLTn hiGhOMTUOlVOpVdX2HQmdqgdO"
click at [370, 485] on input "Writer IPI ?" at bounding box center [370, 485] width 276 height 46
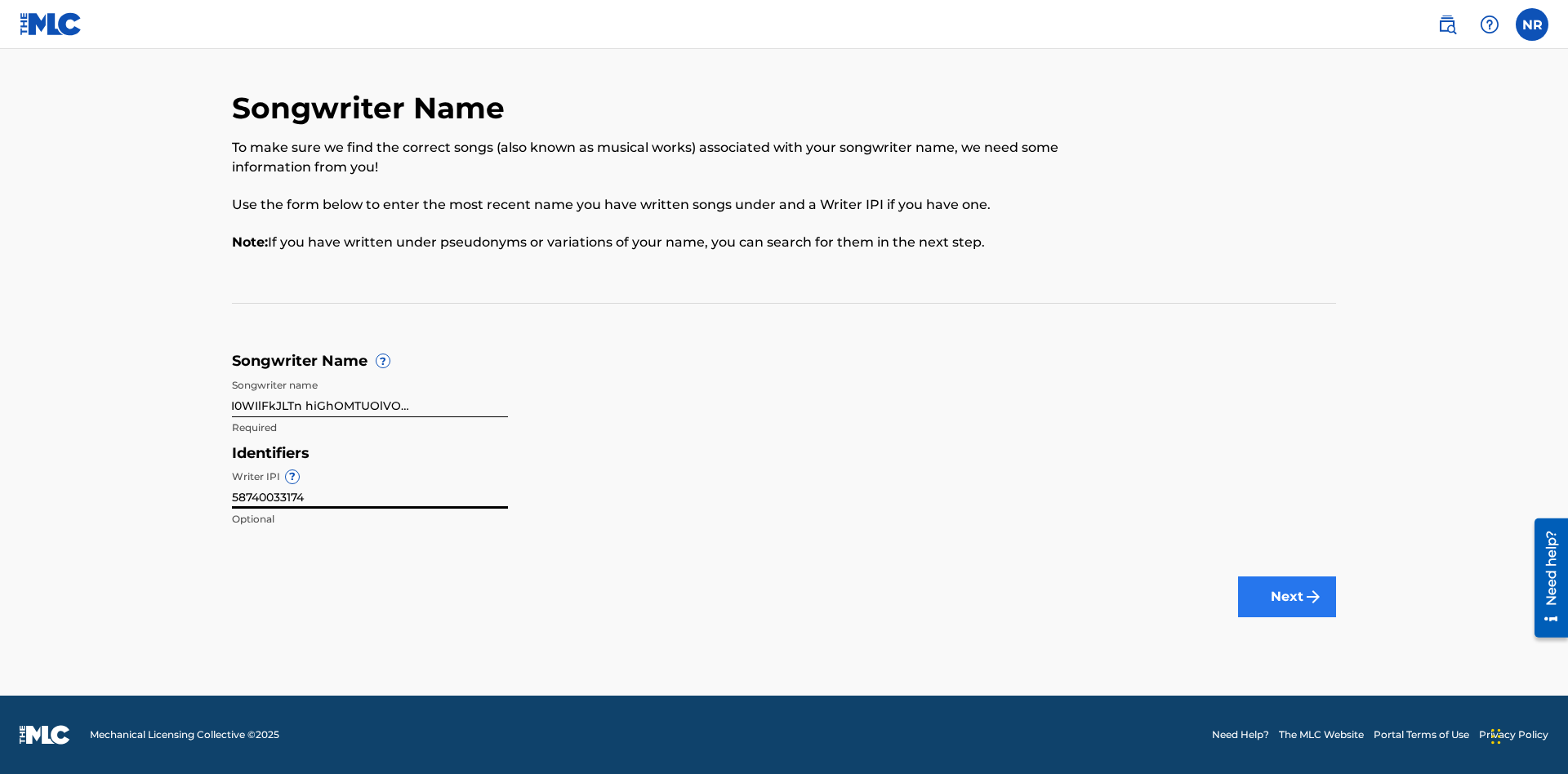
type input "58740033174"
click at [1287, 596] on button "Next" at bounding box center [1287, 596] width 98 height 41
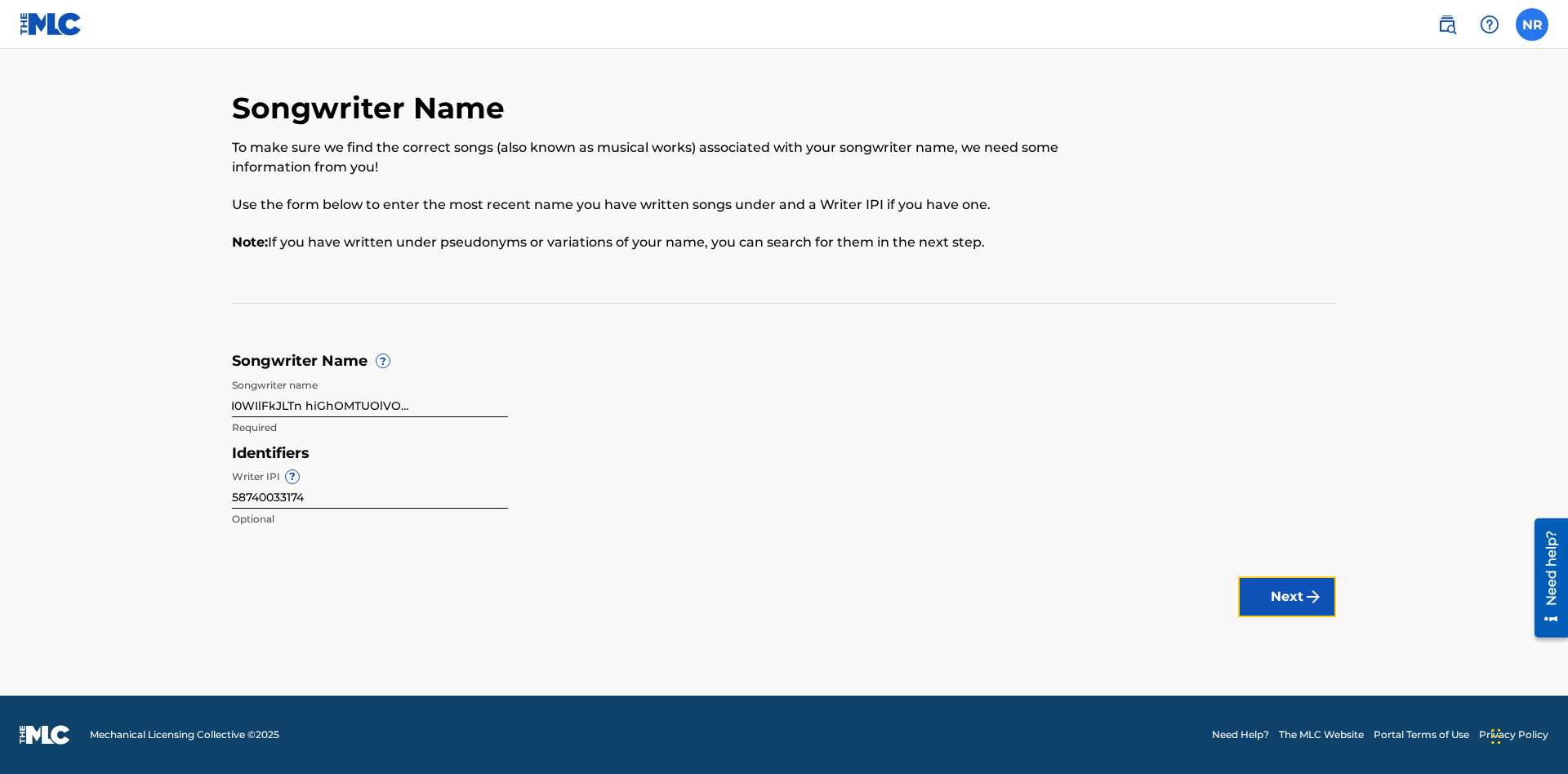
click at [1532, 24] on label at bounding box center [1532, 24] width 33 height 33
click at [1532, 24] on input "NR [PERSON_NAME] [EMAIL_ADDRESS][DOMAIN_NAME] Notification Preferences Profile …" at bounding box center [1532, 24] width 0 height 0
